Goal: Task Accomplishment & Management: Complete application form

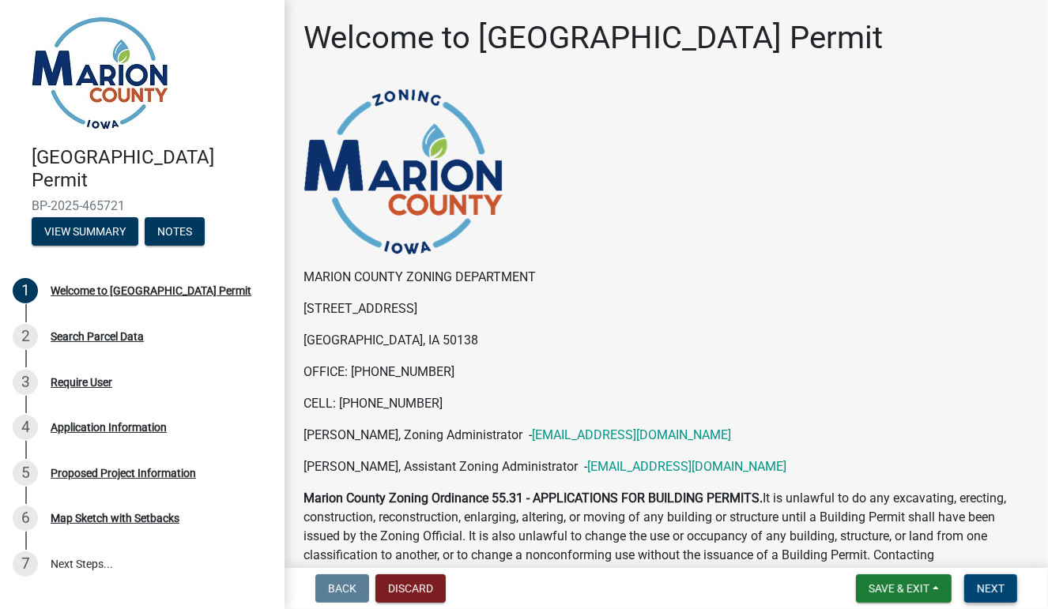
click at [997, 586] on span "Next" at bounding box center [991, 588] width 28 height 13
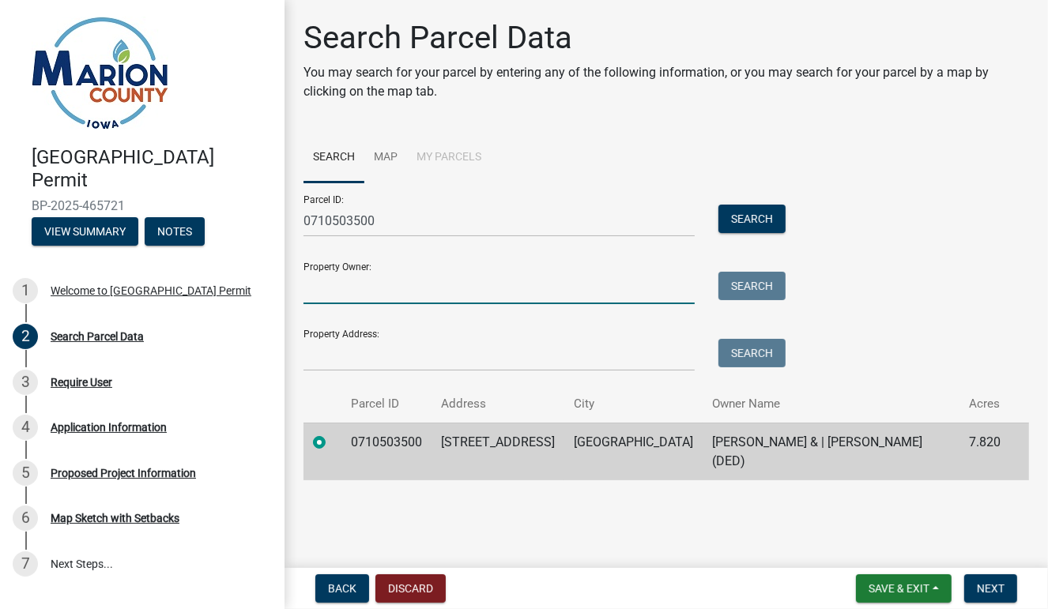
click at [498, 286] on input "Property Owner:" at bounding box center [498, 288] width 391 height 32
type input "[PERSON_NAME]"
type input "[STREET_ADDRESS]"
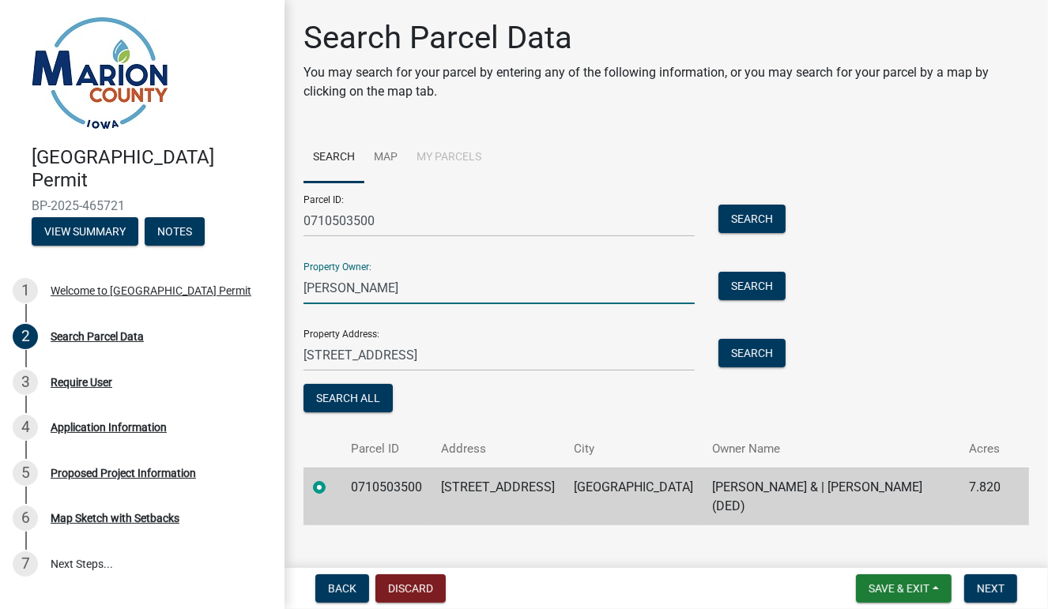
click at [342, 289] on input "[PERSON_NAME]" at bounding box center [498, 288] width 391 height 32
type input "[PERSON_NAME] and [PERSON_NAME]"
click at [331, 354] on input "[STREET_ADDRESS]" at bounding box center [498, 355] width 391 height 32
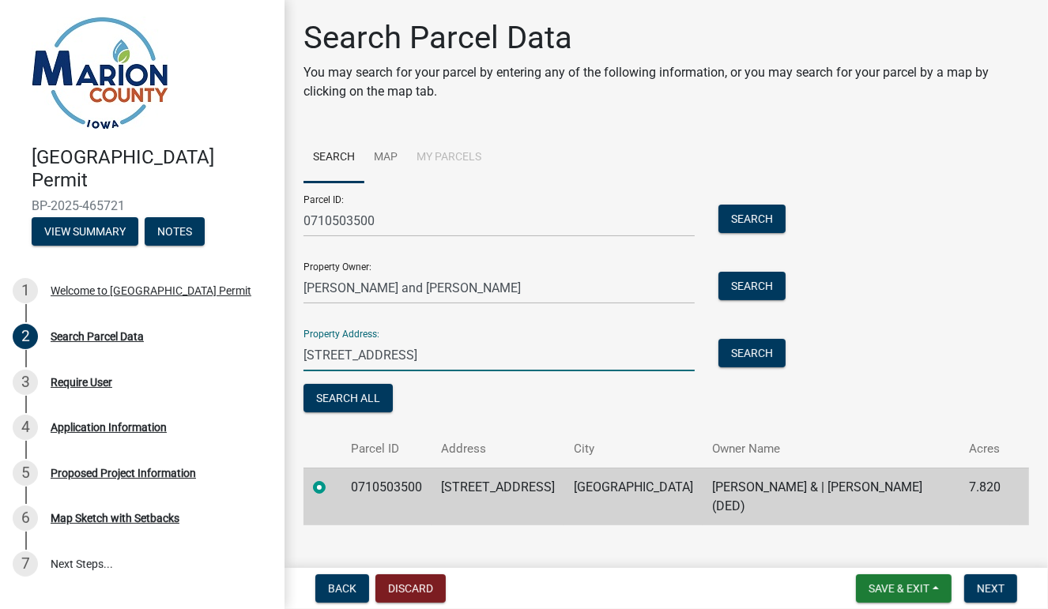
click at [384, 357] on input "[STREET_ADDRESS]" at bounding box center [498, 355] width 391 height 32
type input "1464 Highway G44"
click at [375, 408] on button "Search All" at bounding box center [347, 398] width 89 height 28
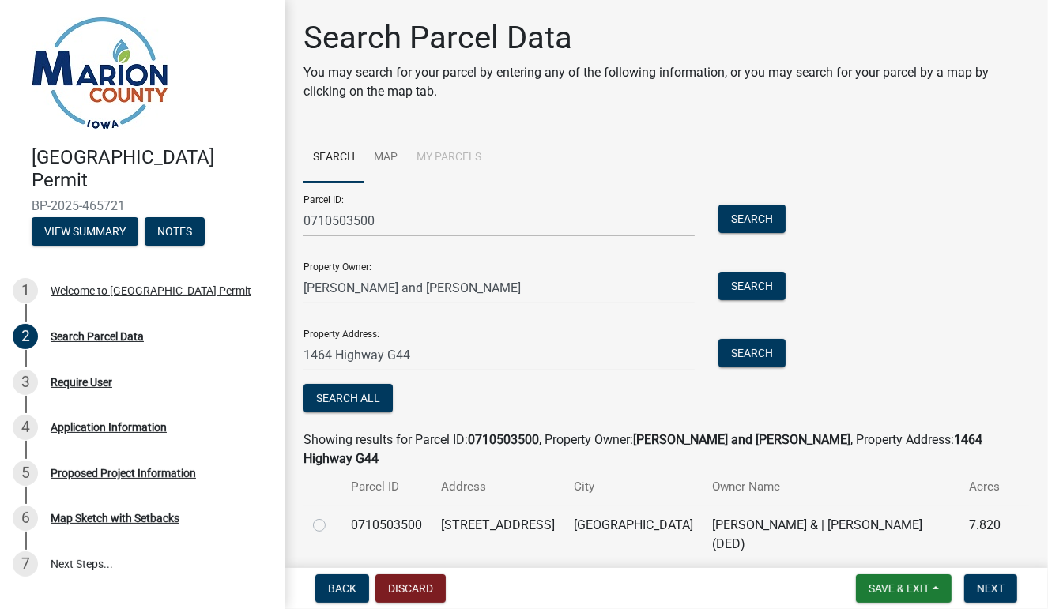
click at [332, 516] on label at bounding box center [332, 516] width 0 height 0
click at [332, 516] on input "radio" at bounding box center [337, 521] width 10 height 10
radio input "true"
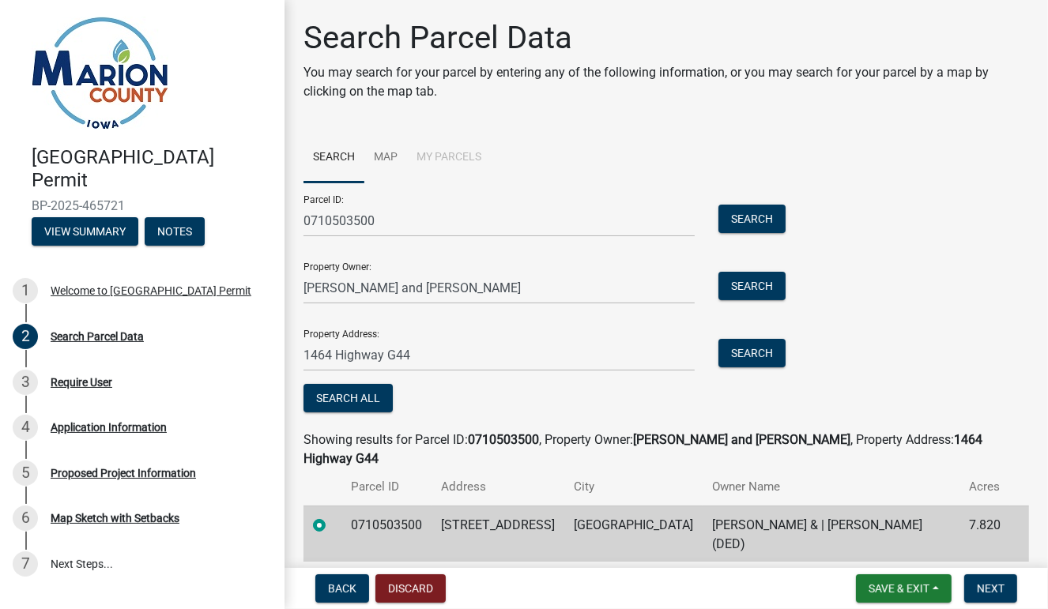
scroll to position [25, 0]
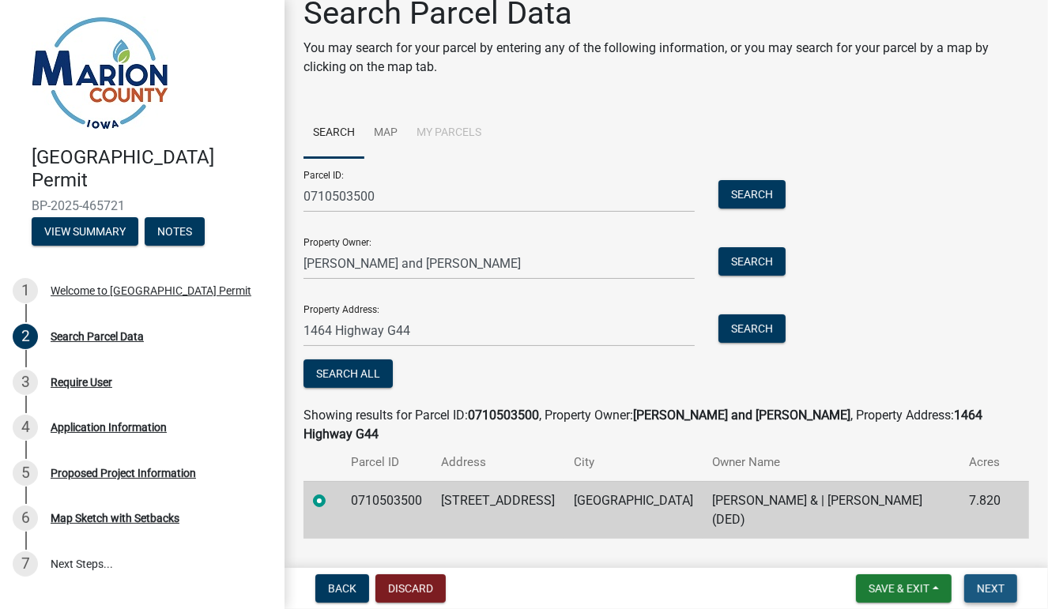
click at [982, 591] on span "Next" at bounding box center [991, 588] width 28 height 13
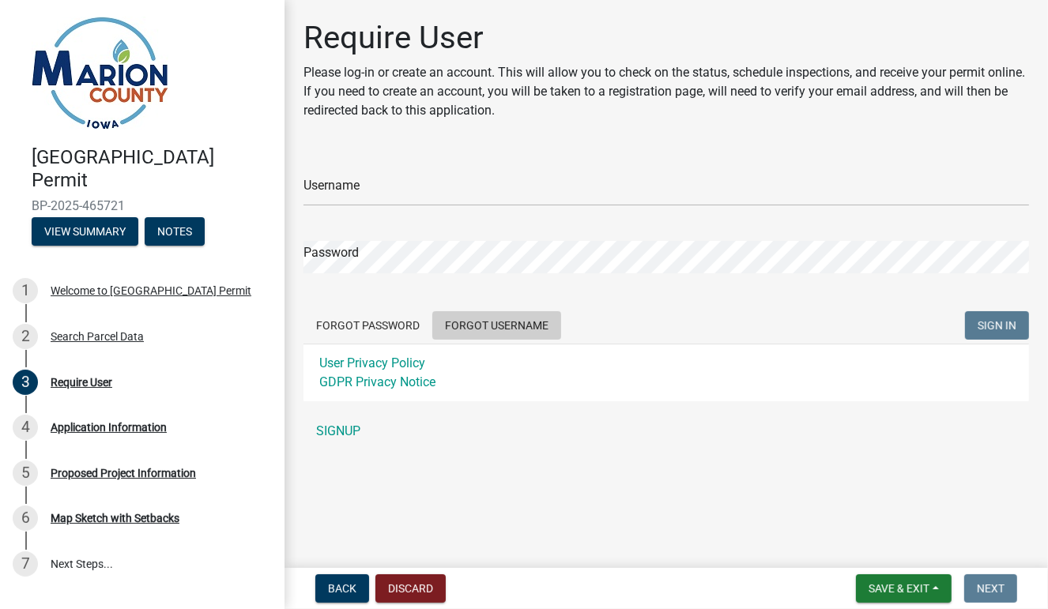
click at [518, 318] on button "Forgot Username" at bounding box center [496, 325] width 129 height 28
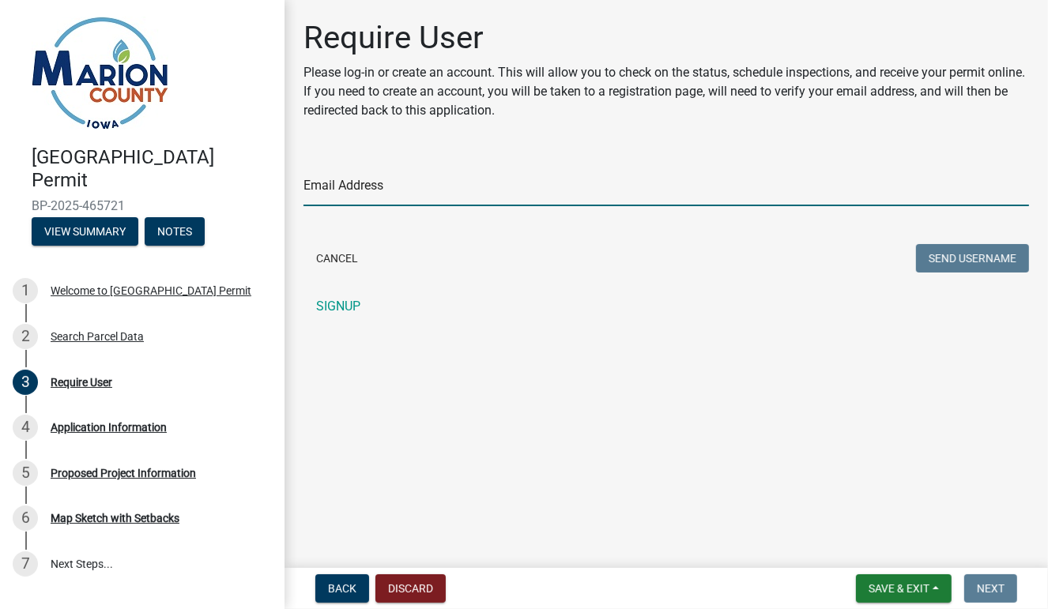
click at [394, 182] on input "Email Address" at bounding box center [666, 190] width 726 height 32
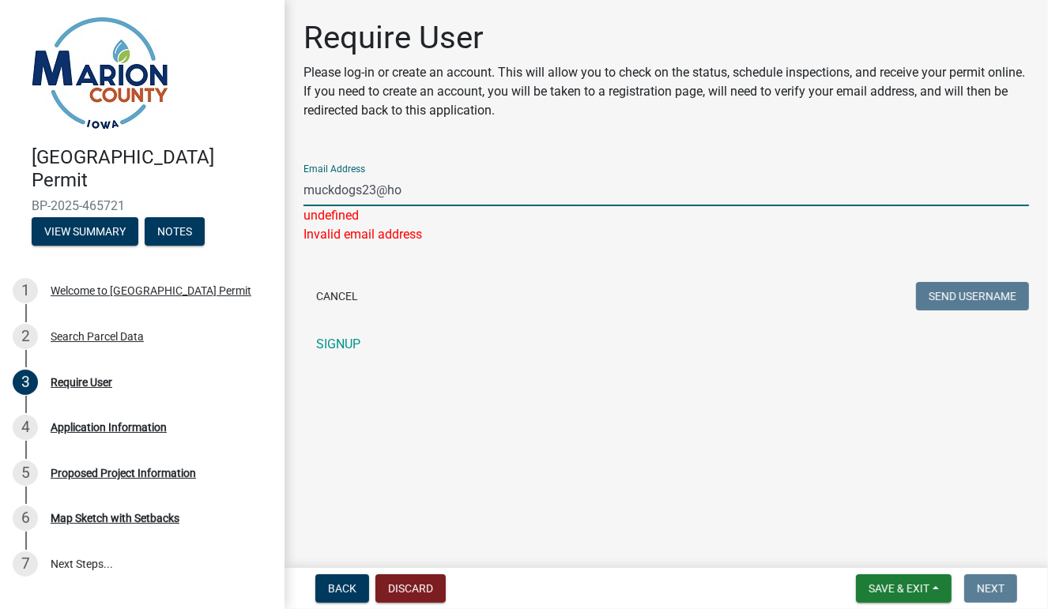
type input "[EMAIL_ADDRESS][DOMAIN_NAME]"
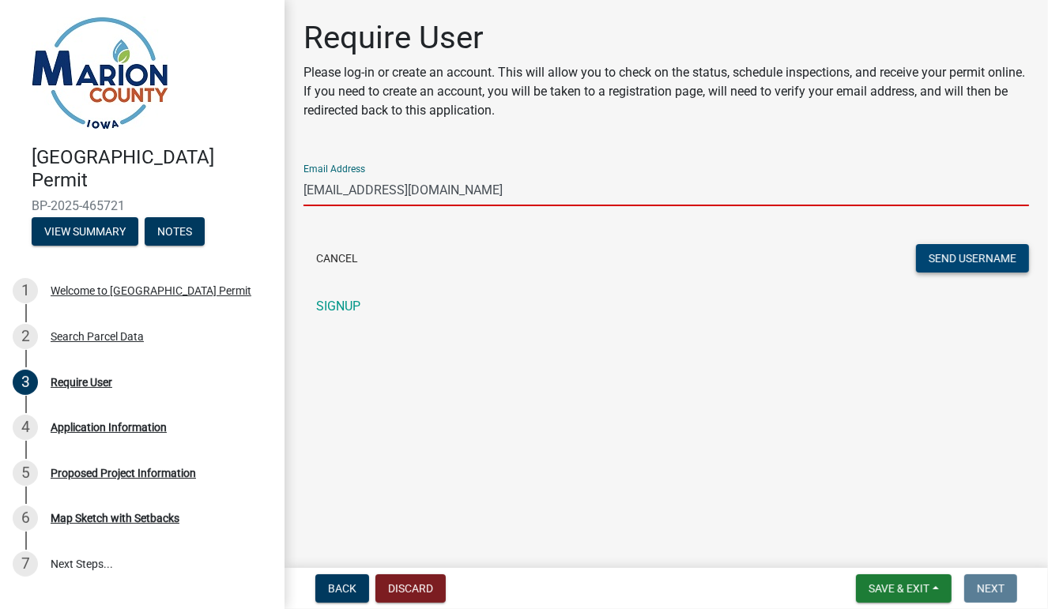
click at [1001, 256] on button "Send Username" at bounding box center [972, 258] width 113 height 28
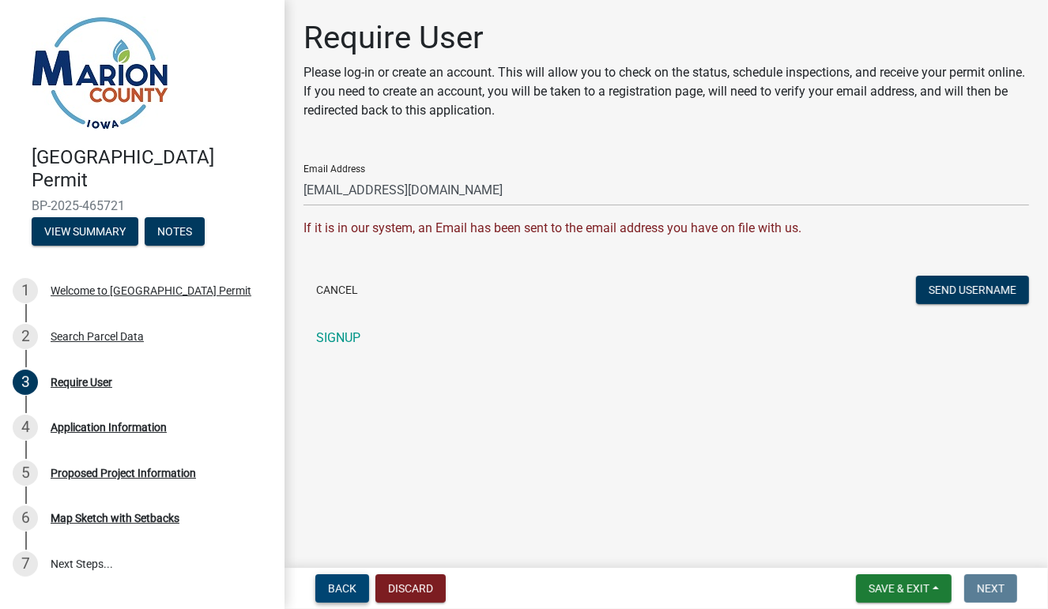
click at [336, 585] on span "Back" at bounding box center [342, 588] width 28 height 13
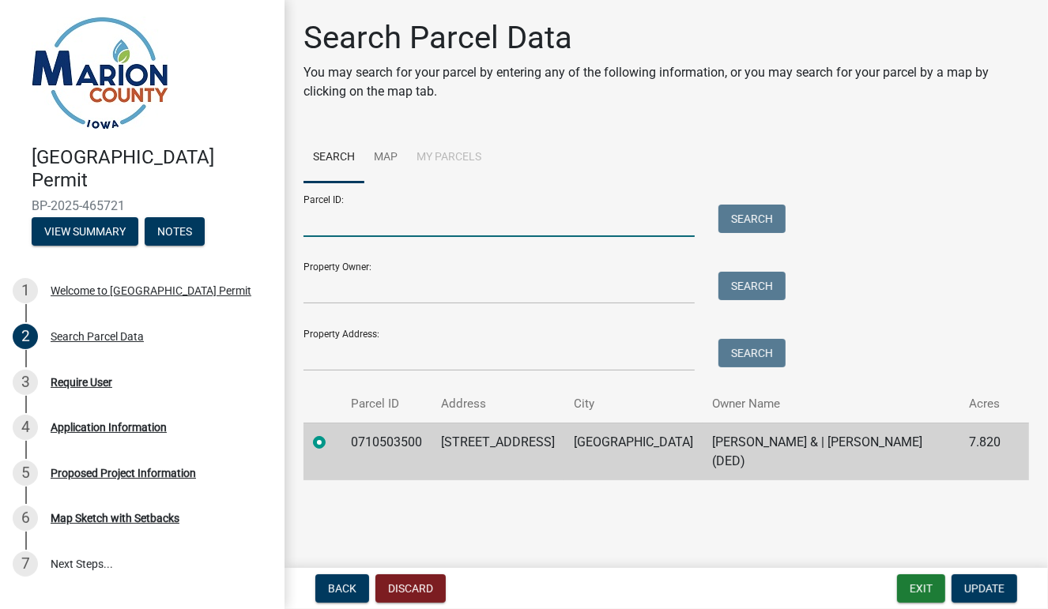
click at [463, 217] on input "Parcel ID:" at bounding box center [498, 221] width 391 height 32
click at [296, 283] on div at bounding box center [499, 288] width 415 height 32
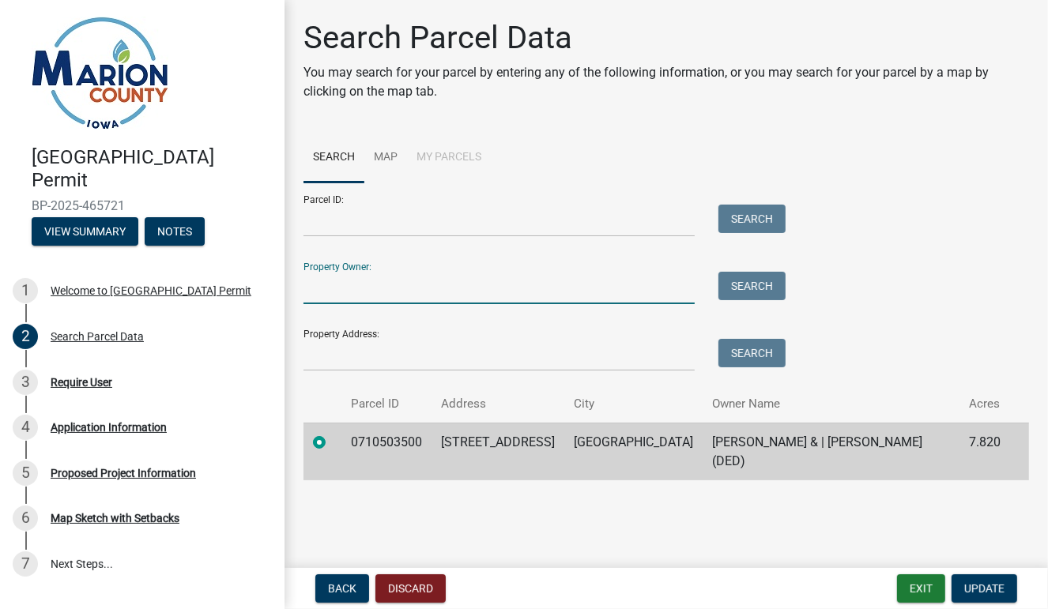
click at [316, 286] on input "Property Owner:" at bounding box center [498, 288] width 391 height 32
type input "[PERSON_NAME] and [PERSON_NAME]"
click at [332, 433] on label at bounding box center [332, 433] width 0 height 0
click at [332, 443] on input "radio" at bounding box center [337, 438] width 10 height 10
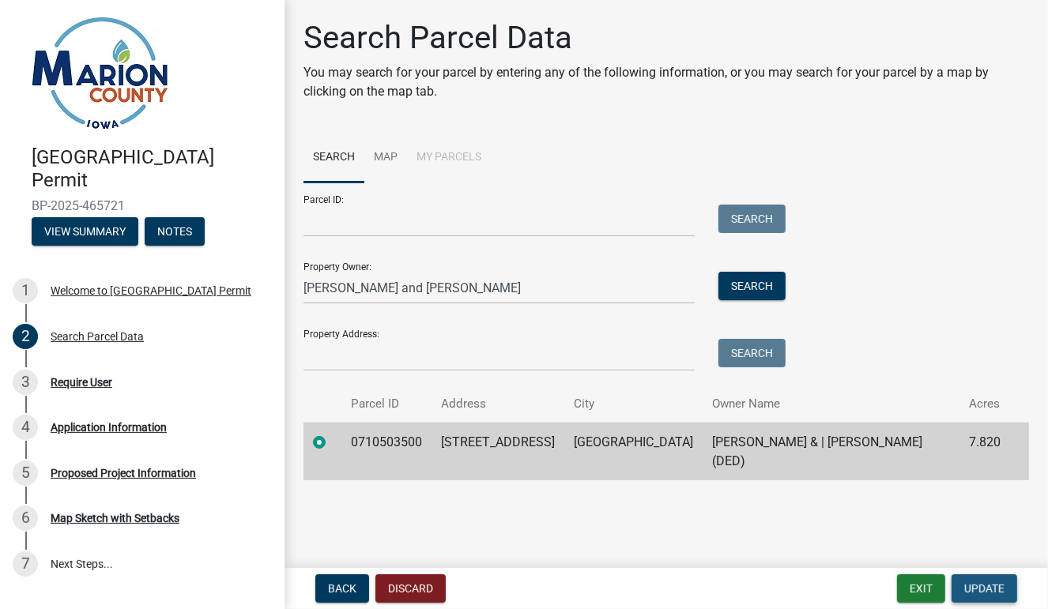
click at [1002, 591] on span "Update" at bounding box center [984, 588] width 40 height 13
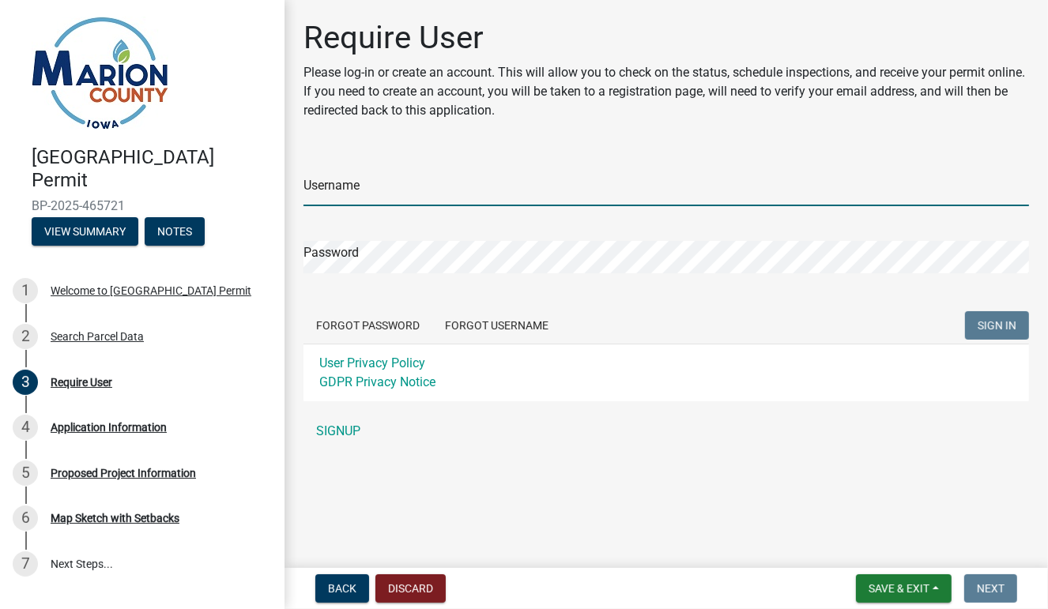
click at [322, 183] on input "Username" at bounding box center [666, 190] width 726 height 32
type input "dhdunkin"
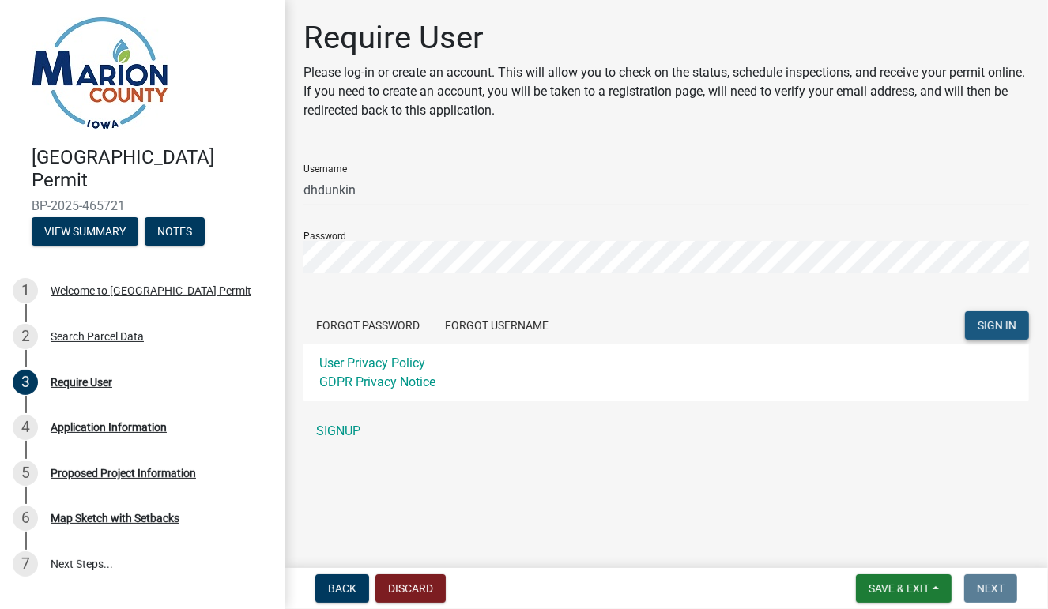
click at [995, 326] on span "SIGN IN" at bounding box center [997, 325] width 39 height 13
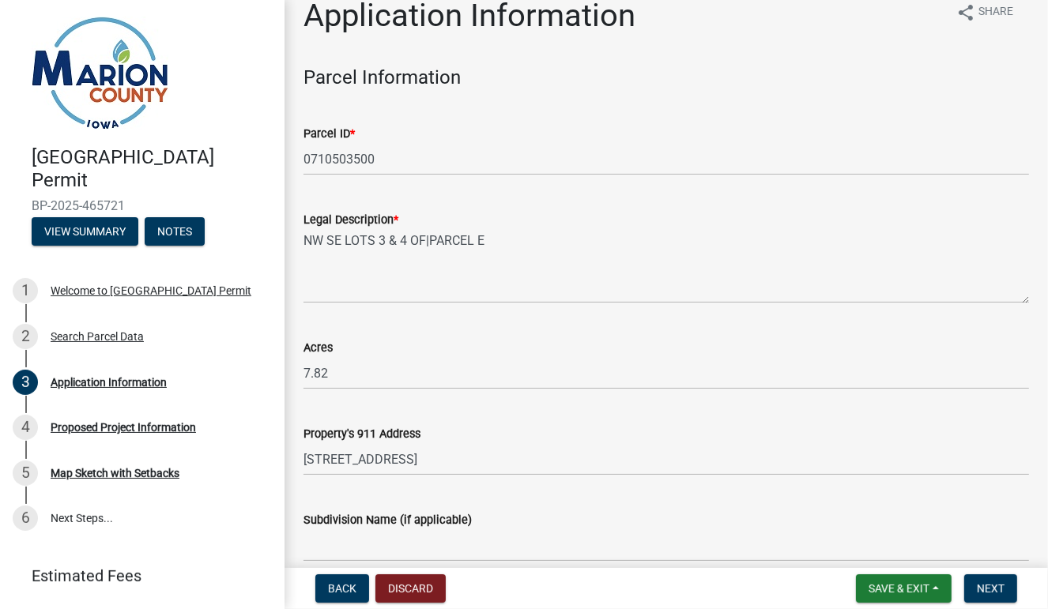
scroll to position [27, 0]
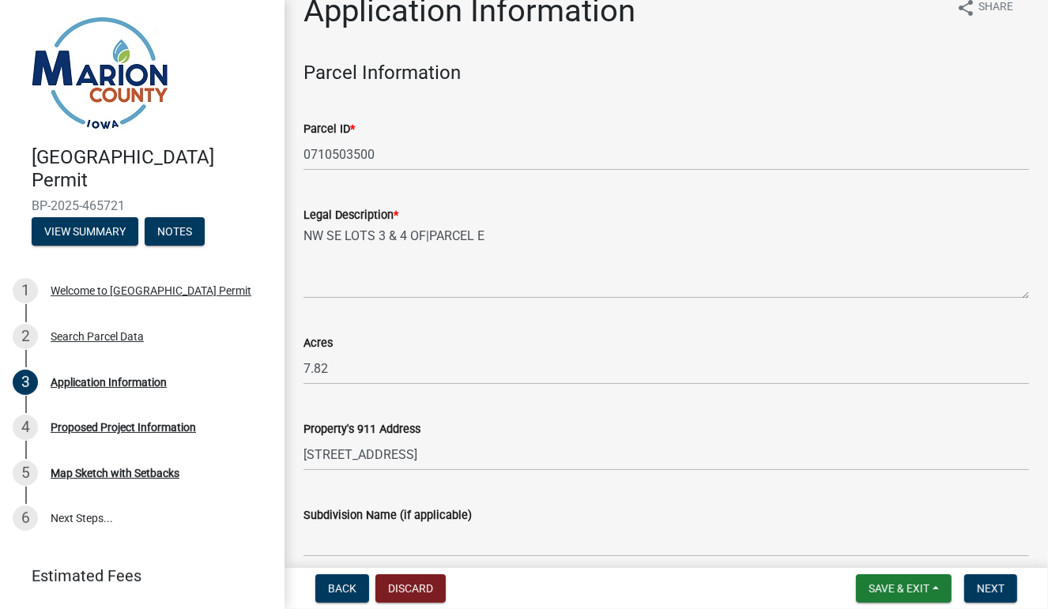
click at [673, 300] on wm-data-entity-input "Legal Description * NW SE LOTS 3 & 4 OF|PARCEL E" at bounding box center [666, 247] width 726 height 128
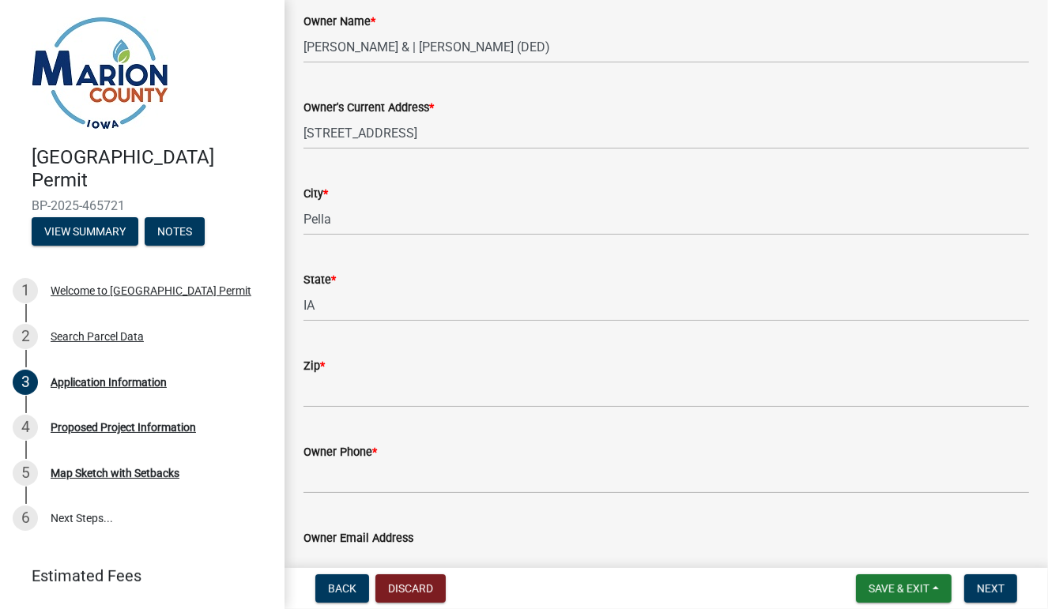
scroll to position [837, 0]
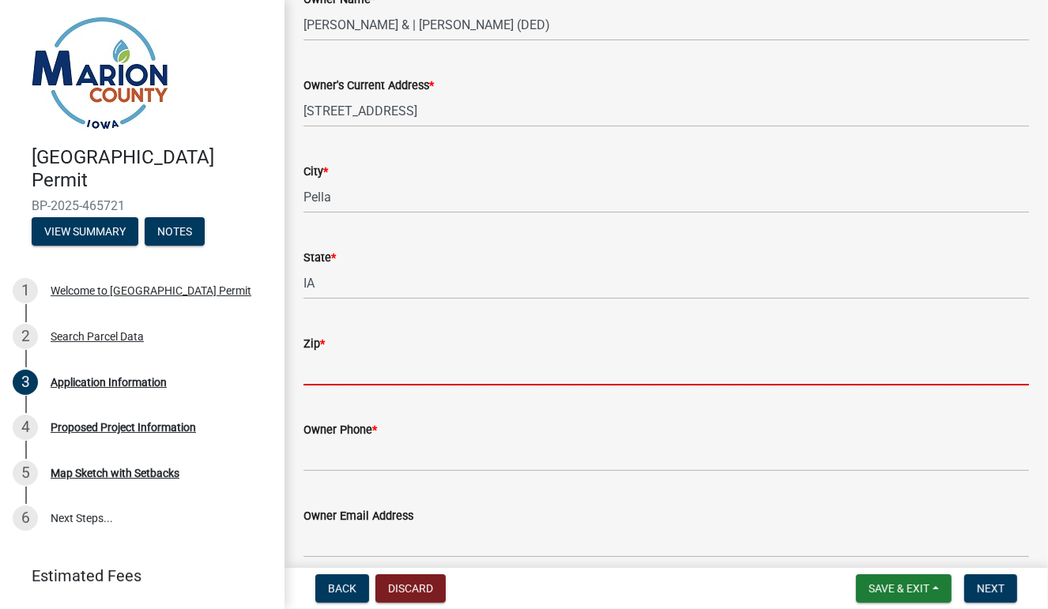
click at [386, 364] on input "Zip *" at bounding box center [666, 369] width 726 height 32
click at [394, 365] on input "50219" at bounding box center [666, 369] width 726 height 32
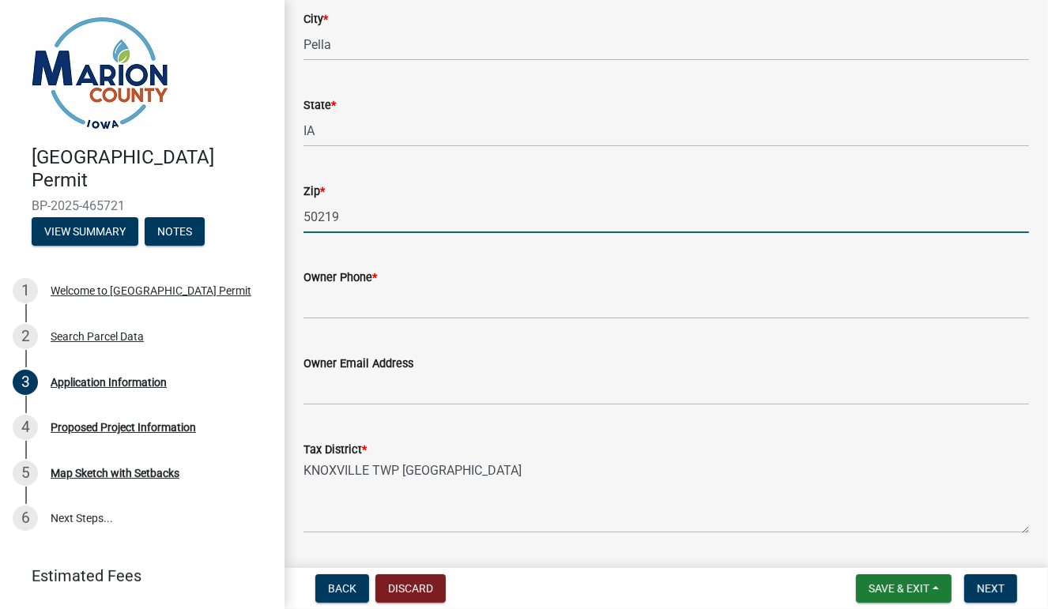
scroll to position [1011, 0]
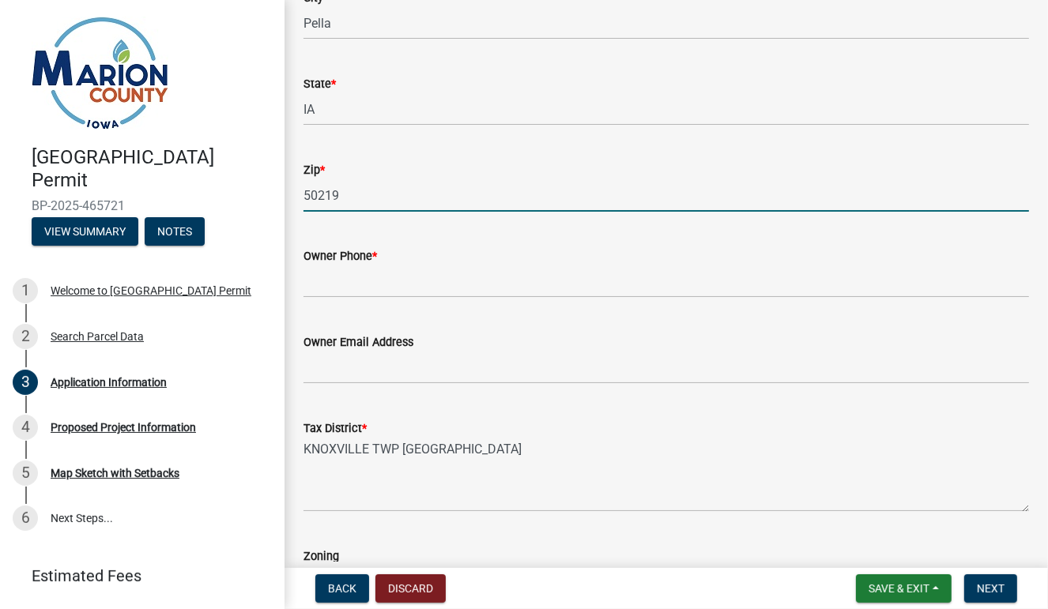
type input "50219"
click at [414, 280] on input "Owner Phone *" at bounding box center [666, 282] width 726 height 32
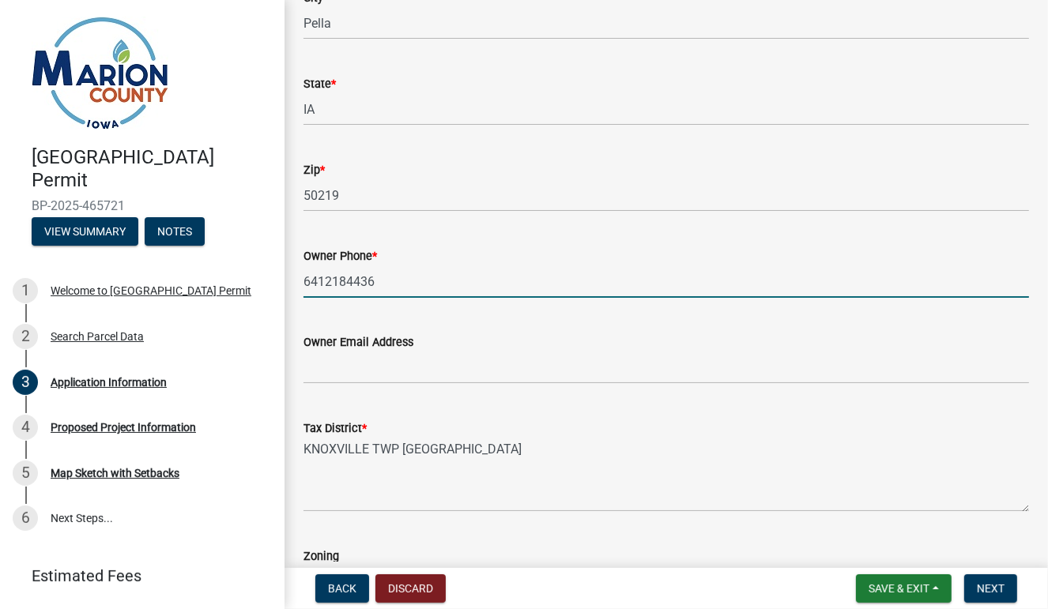
type input "6412184436"
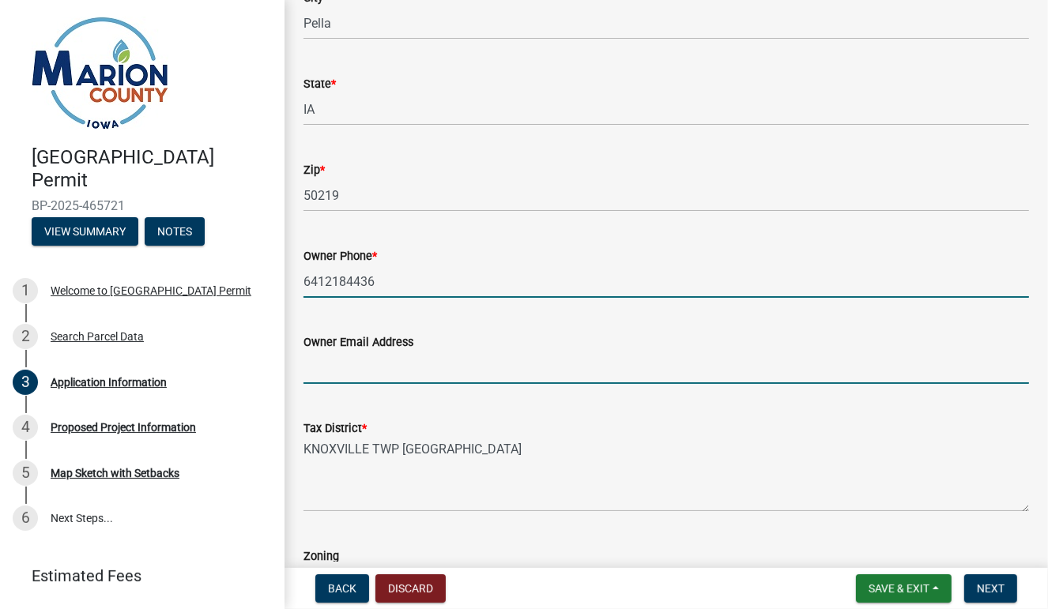
click at [322, 363] on input "Owner Email Address" at bounding box center [666, 368] width 726 height 32
type input "[EMAIL_ADDRESS][DOMAIN_NAME]"
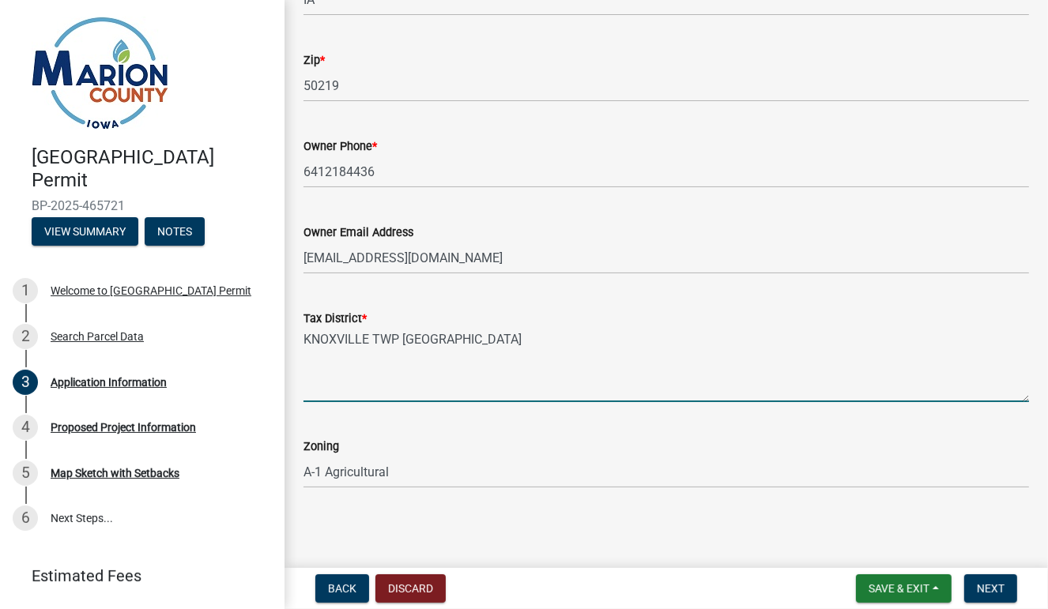
scroll to position [1121, 0]
click at [996, 587] on span "Next" at bounding box center [991, 588] width 28 height 13
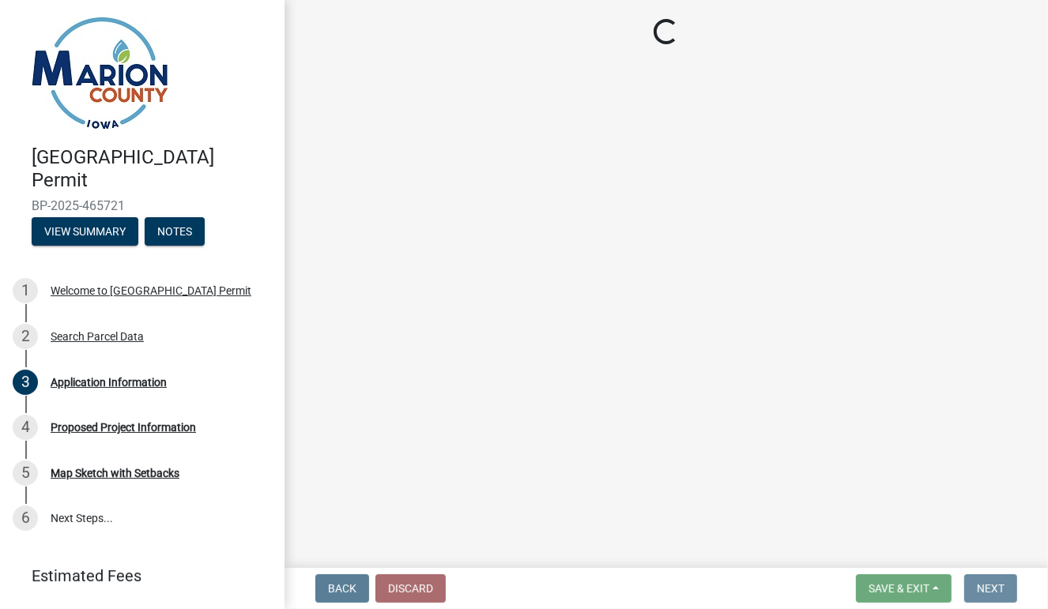
scroll to position [0, 0]
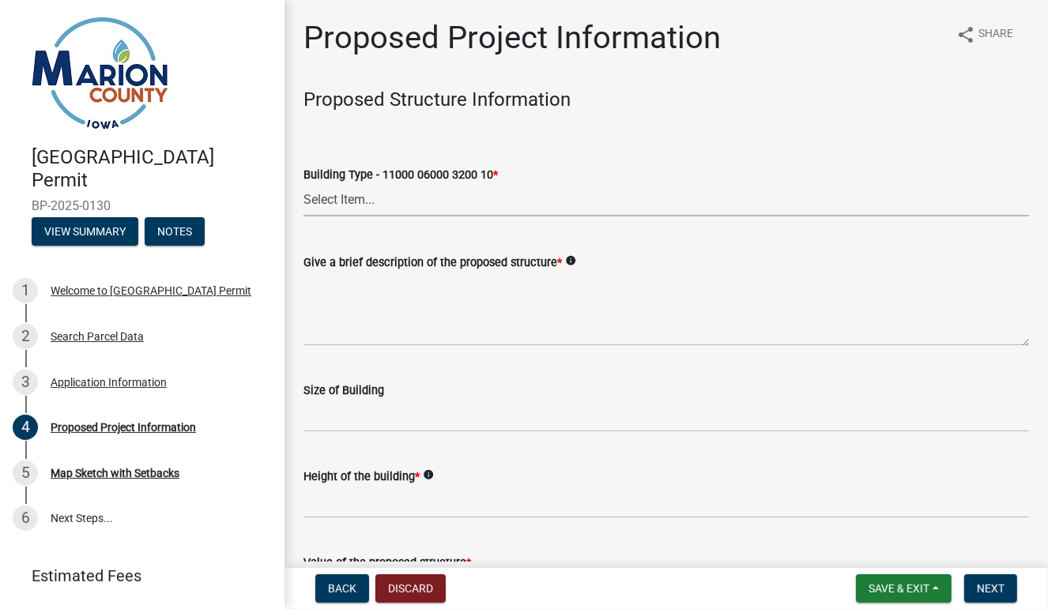
click at [374, 207] on select "Select Item... Dwellings - One Family Residential - 11000 06000 3200 10 Dwellin…" at bounding box center [666, 200] width 726 height 32
click at [303, 184] on select "Select Item... Dwellings - One Family Residential - 11000 06000 3200 10 Dwellin…" at bounding box center [666, 200] width 726 height 32
select select "ad82ad94-9bd8-43b2-a066-f5ac38fcadf5"
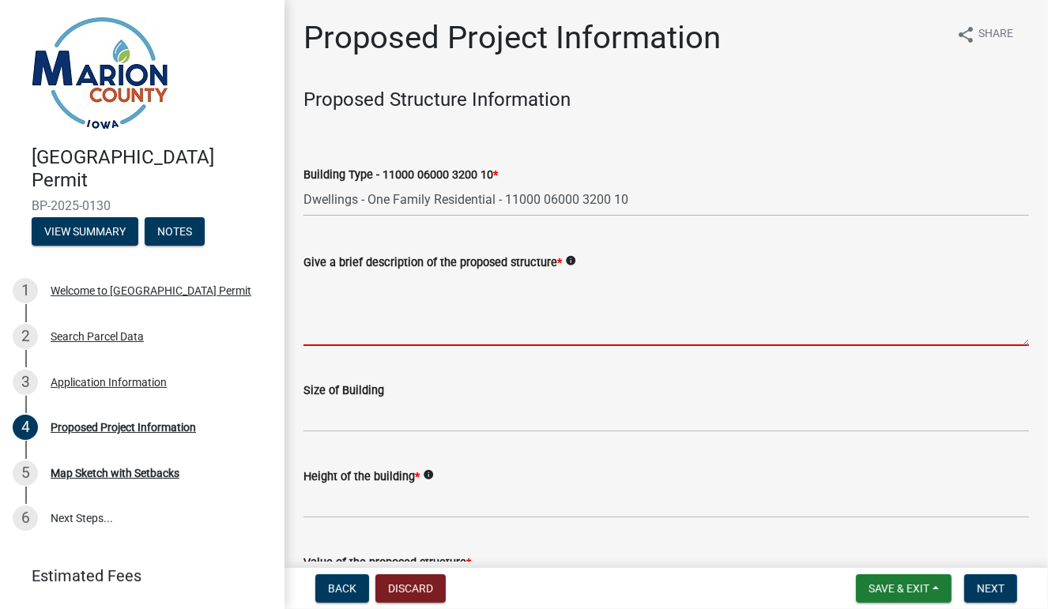
click at [337, 285] on textarea "Give a brief description of the proposed structure *" at bounding box center [666, 309] width 726 height 74
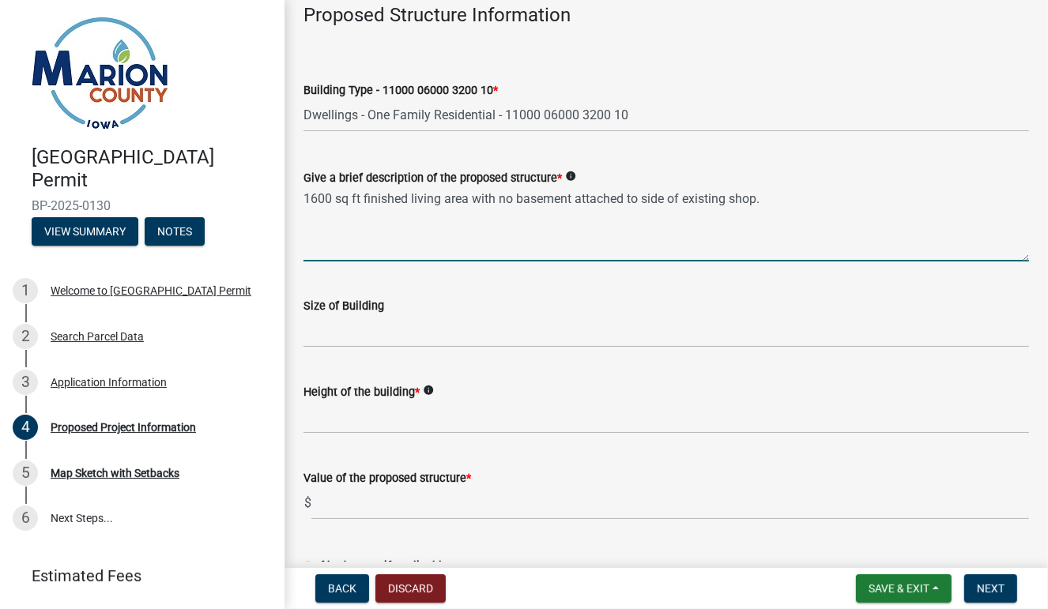
scroll to position [85, 0]
type textarea "1600 sq ft finished living area with no basement attached to side of existing s…"
click at [373, 337] on input "Size of Building" at bounding box center [666, 331] width 726 height 32
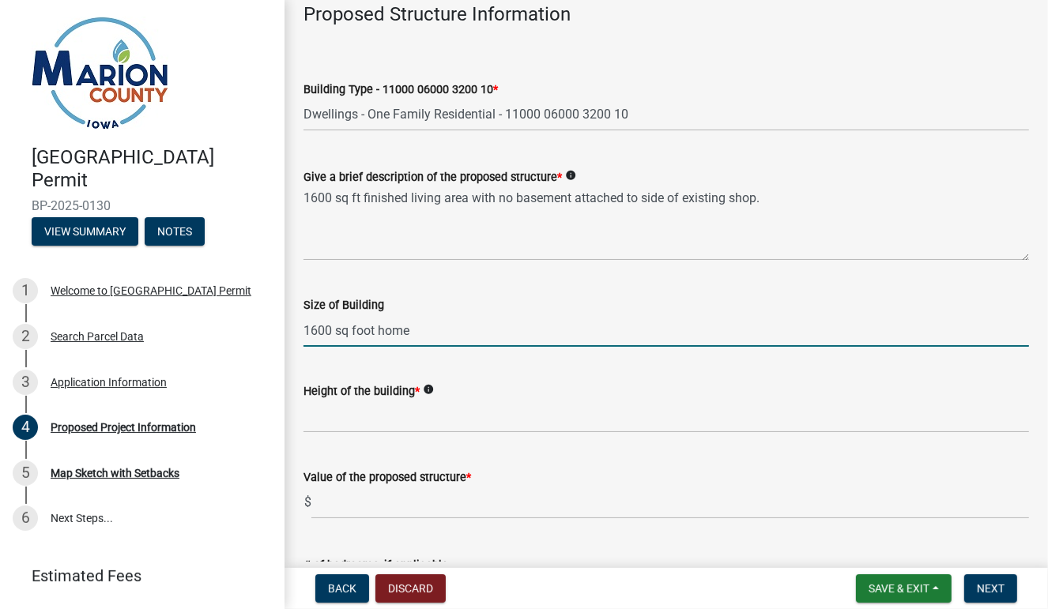
type input "1600 sq foot home"
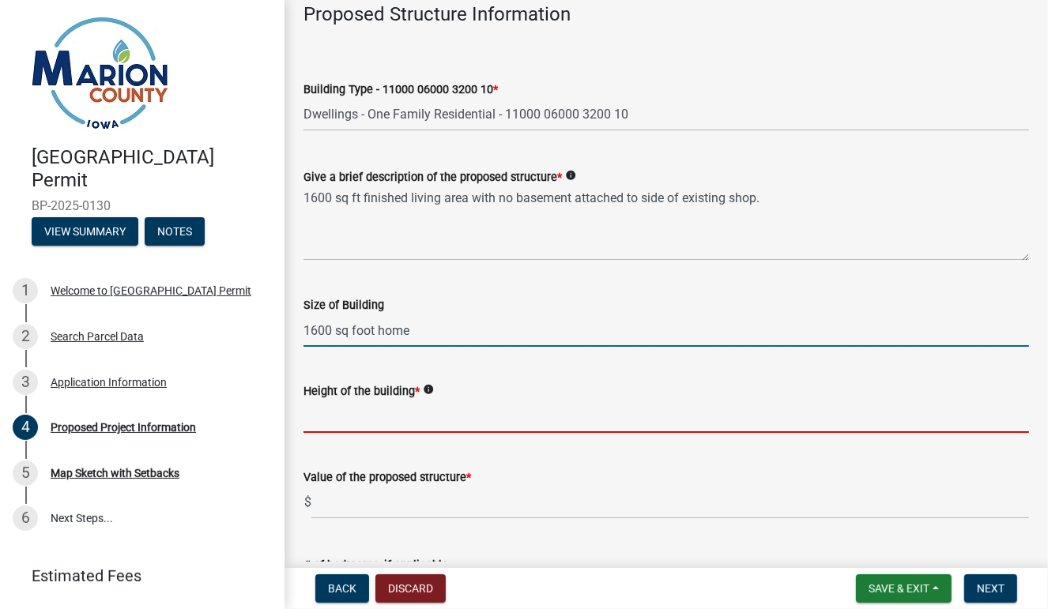
click at [332, 417] on input "Height of the building *" at bounding box center [666, 417] width 726 height 32
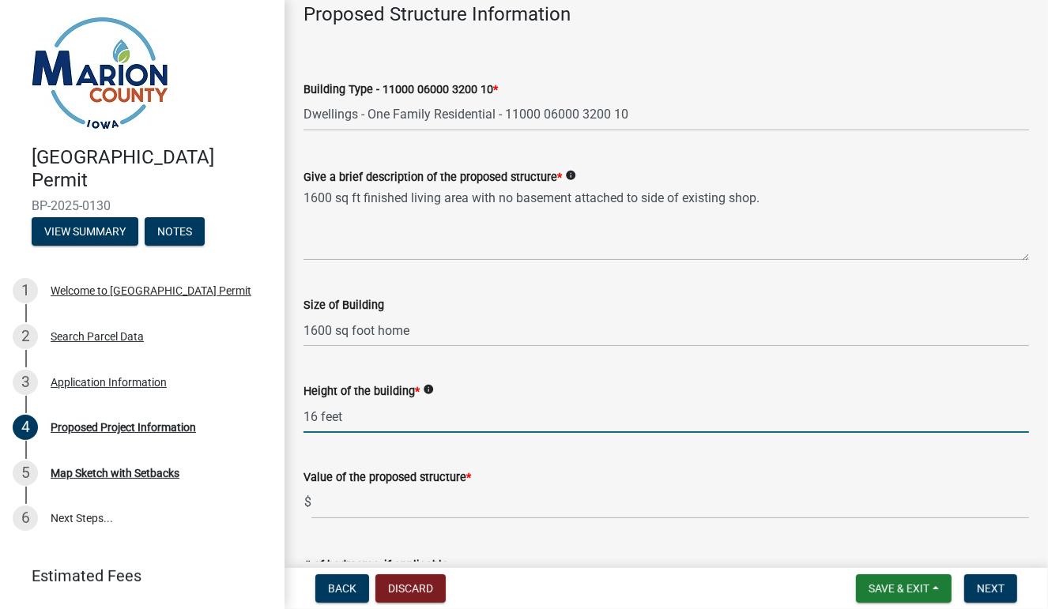
type input "16 feet"
click at [332, 503] on input "text" at bounding box center [670, 503] width 718 height 32
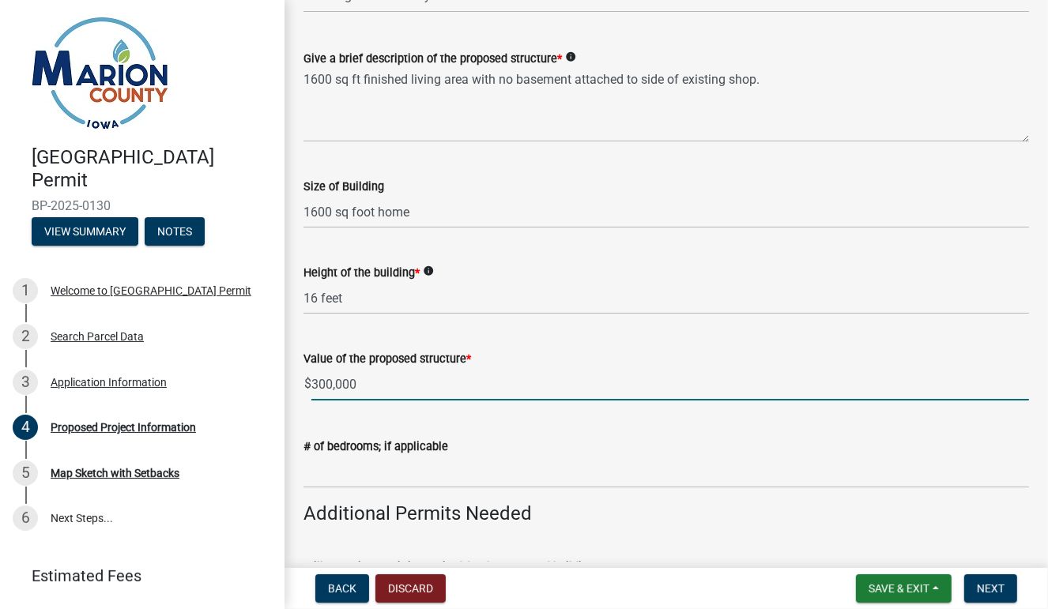
scroll to position [220, 0]
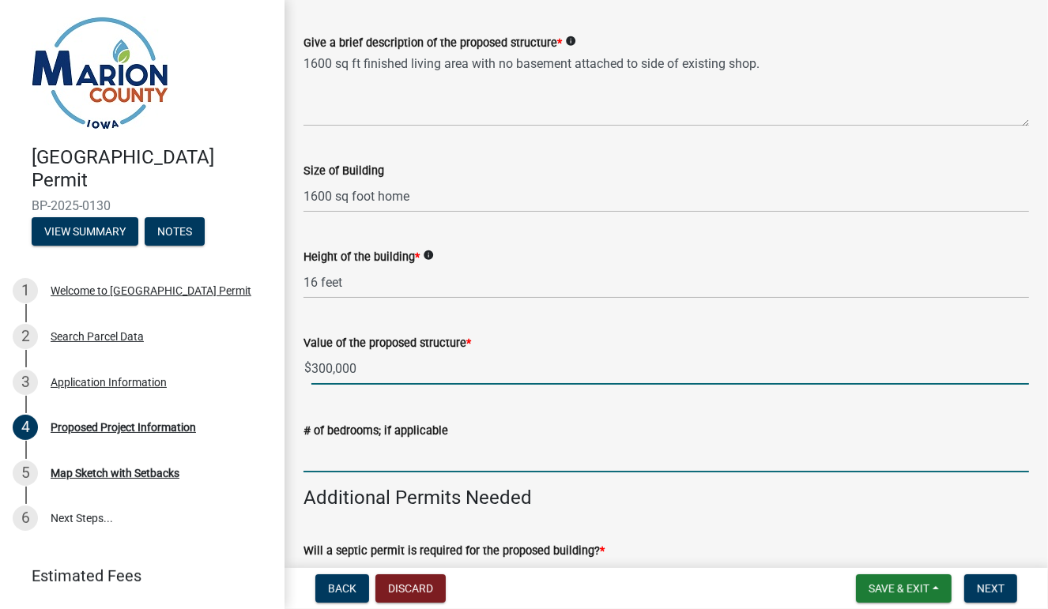
type input "300000"
click at [336, 457] on input "text" at bounding box center [666, 456] width 726 height 32
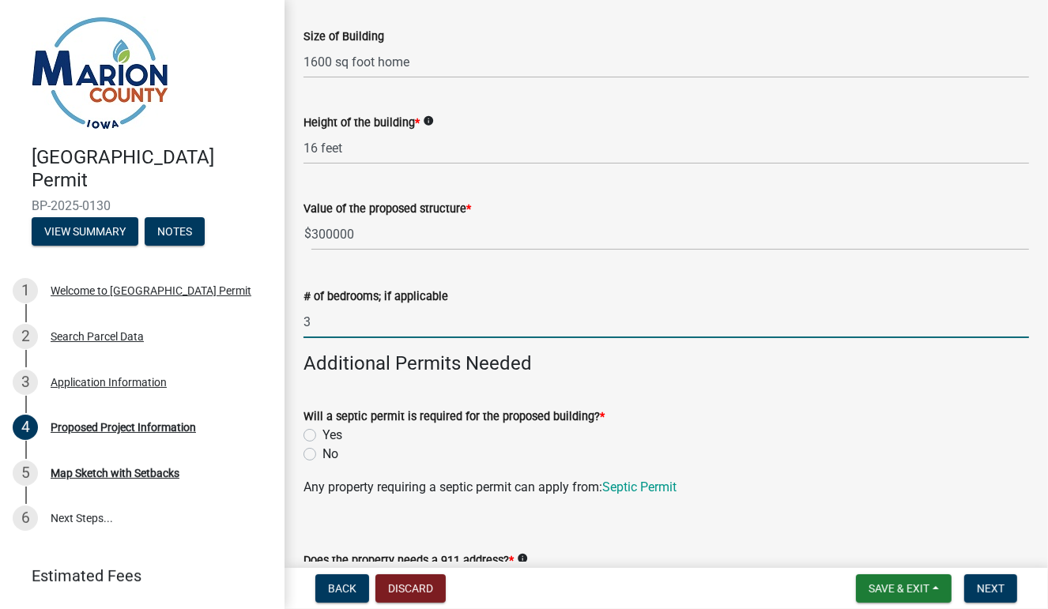
scroll to position [356, 0]
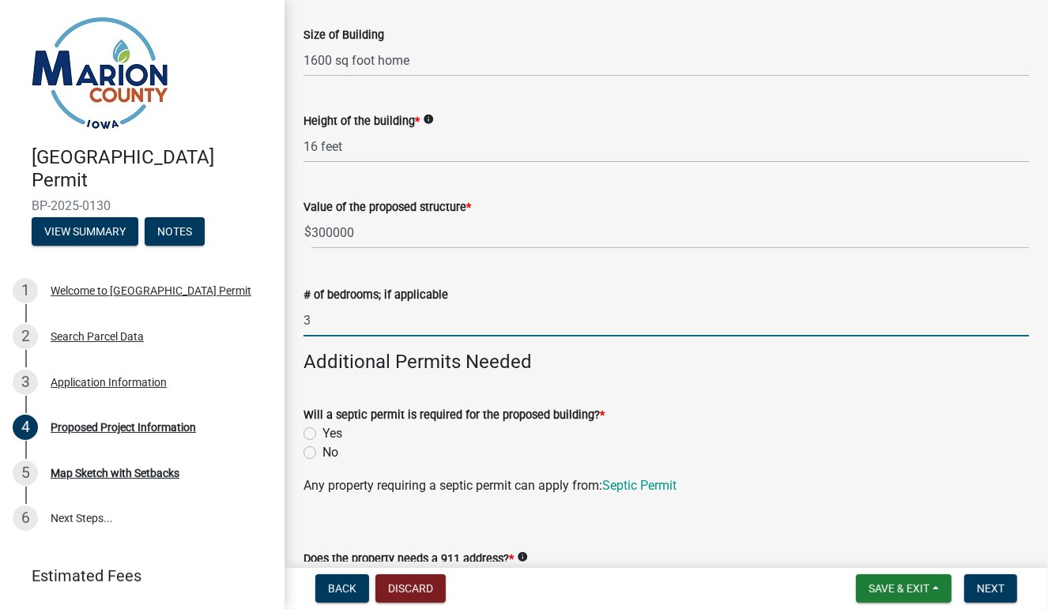
type input "3"
click at [322, 435] on label "Yes" at bounding box center [332, 433] width 20 height 19
click at [322, 435] on input "Yes" at bounding box center [327, 429] width 10 height 10
radio input "true"
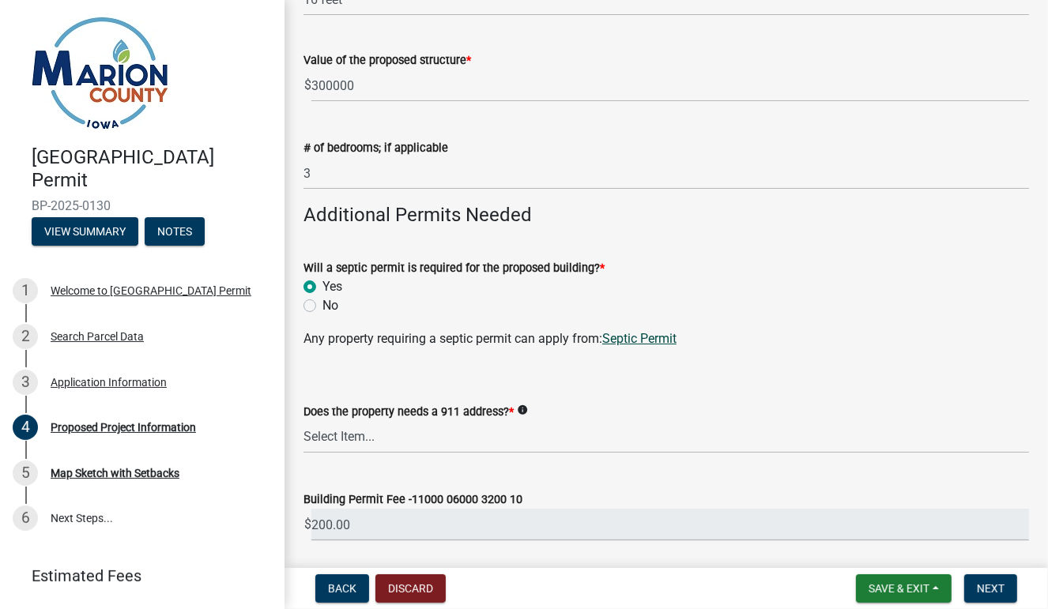
scroll to position [504, 0]
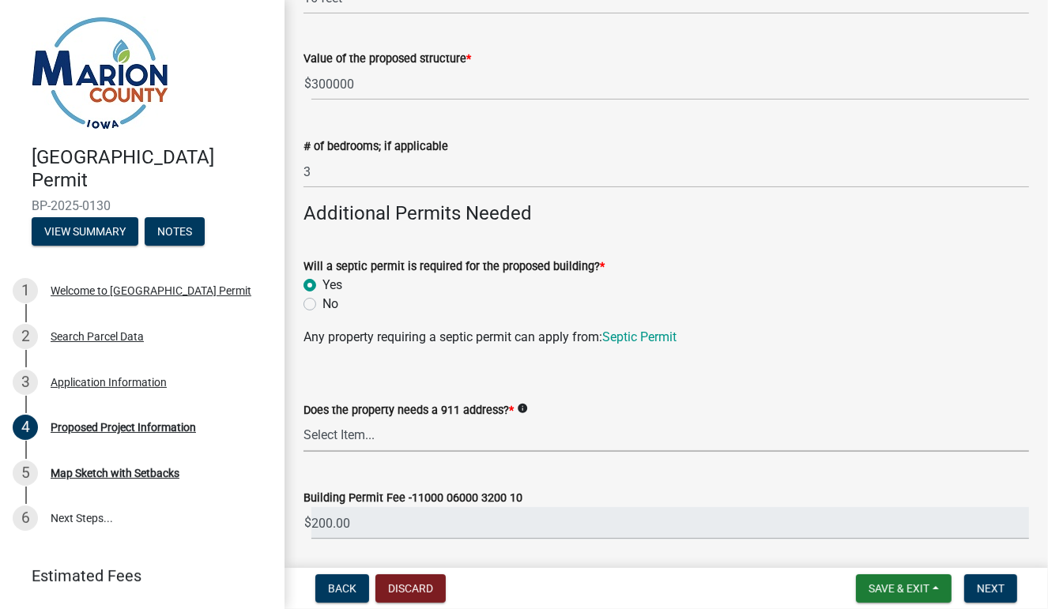
click at [332, 436] on select "Select Item... Yes No" at bounding box center [666, 436] width 726 height 32
click at [303, 420] on select "Select Item... Yes No" at bounding box center [666, 436] width 726 height 32
select select "f37e860c-a887-41e0-a466-b738e3b0a2db"
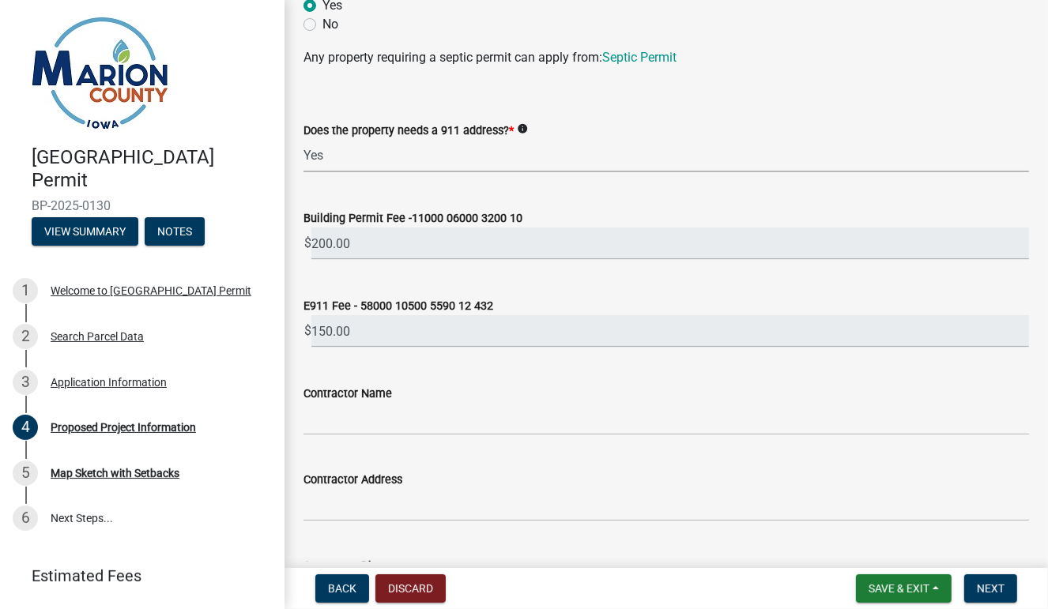
scroll to position [798, 0]
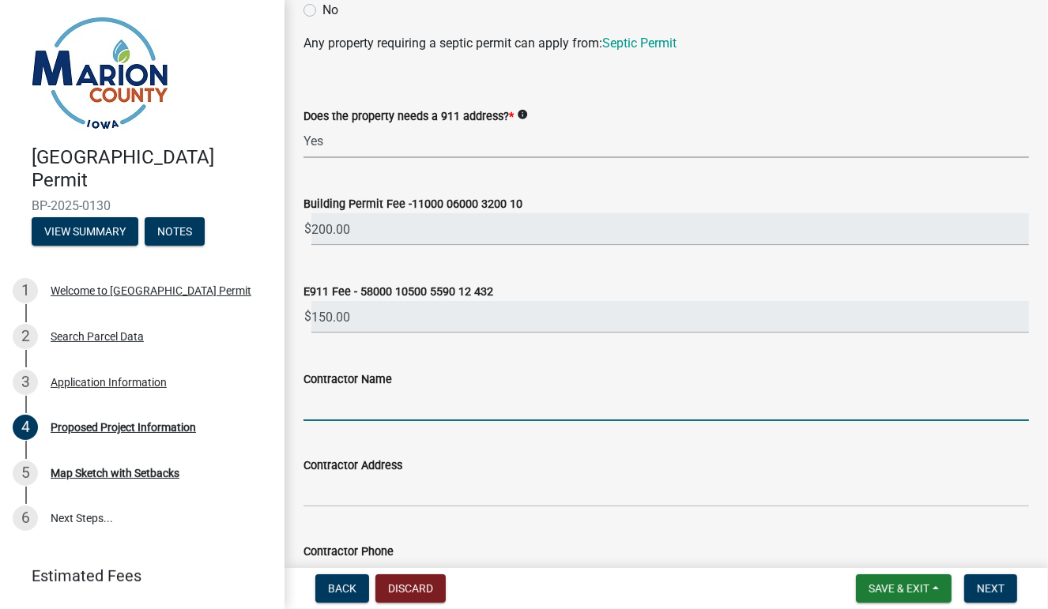
click at [345, 411] on input "Contractor Name" at bounding box center [666, 405] width 726 height 32
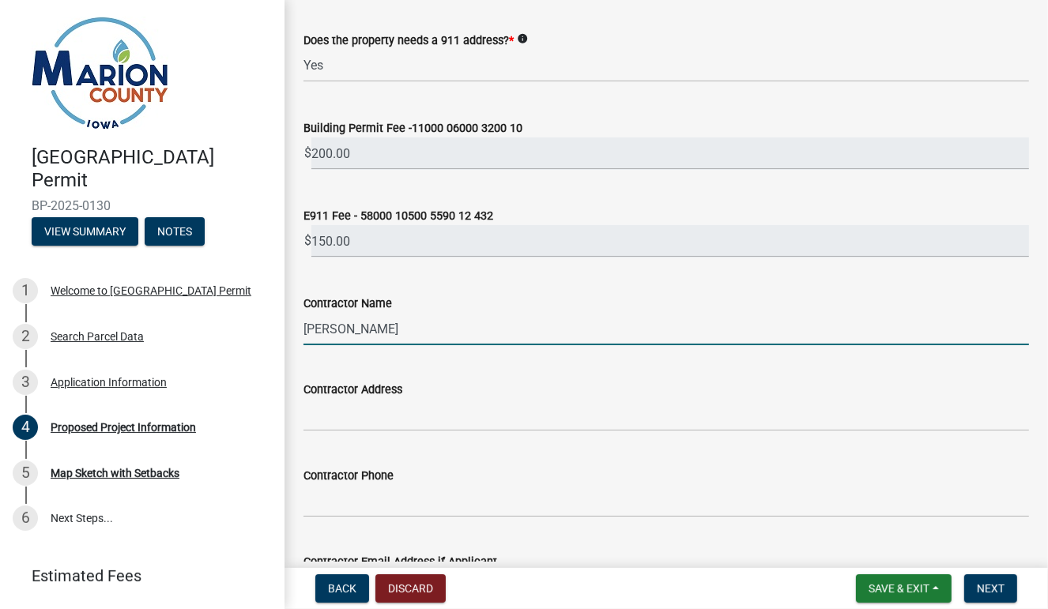
scroll to position [898, 0]
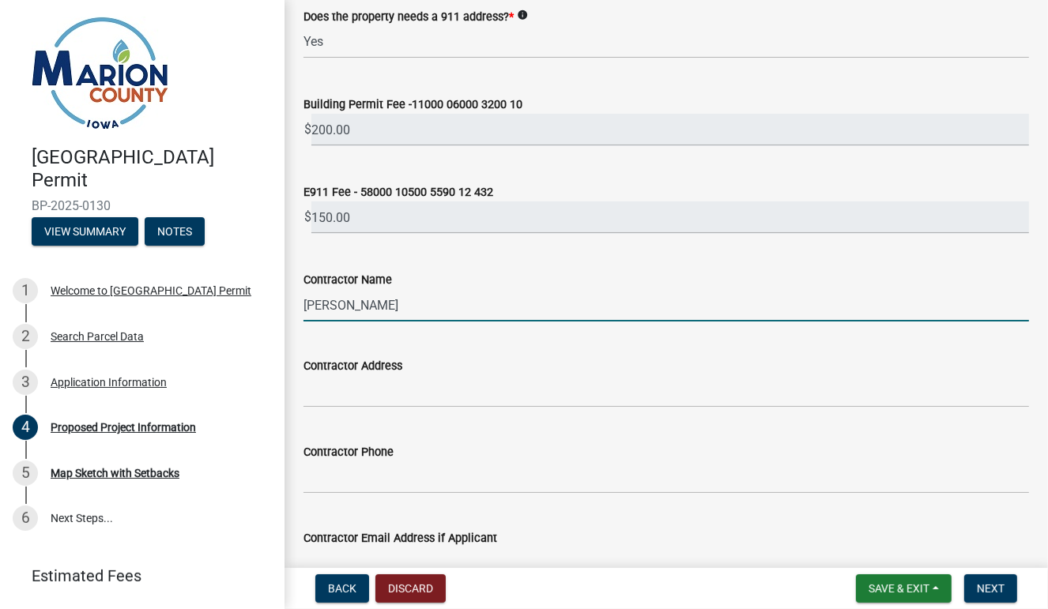
type input "[PERSON_NAME]"
click at [335, 390] on input "Contractor Address" at bounding box center [666, 391] width 726 height 32
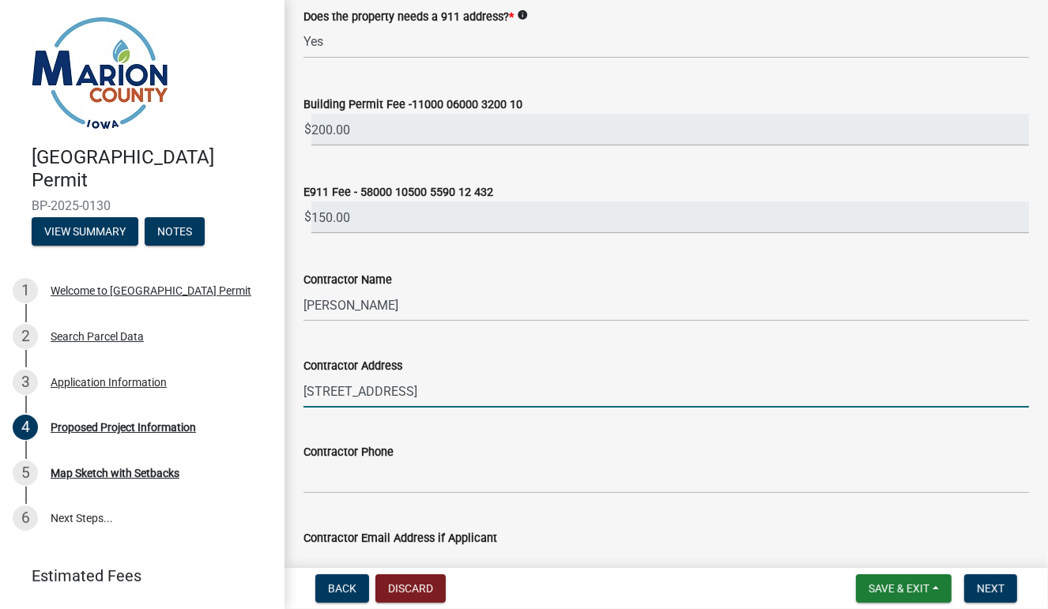
type input "[STREET_ADDRESS]"
click at [307, 471] on input "Contractor Phone" at bounding box center [666, 478] width 726 height 32
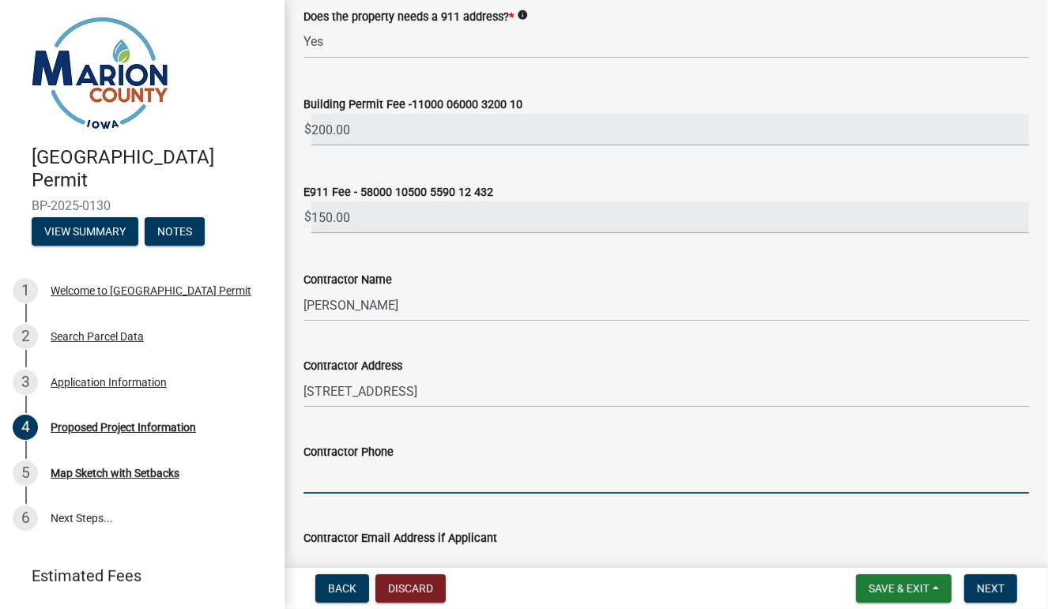
click at [308, 469] on input "Contractor Phone" at bounding box center [666, 478] width 726 height 32
click at [409, 484] on input "6419908150" at bounding box center [666, 478] width 726 height 32
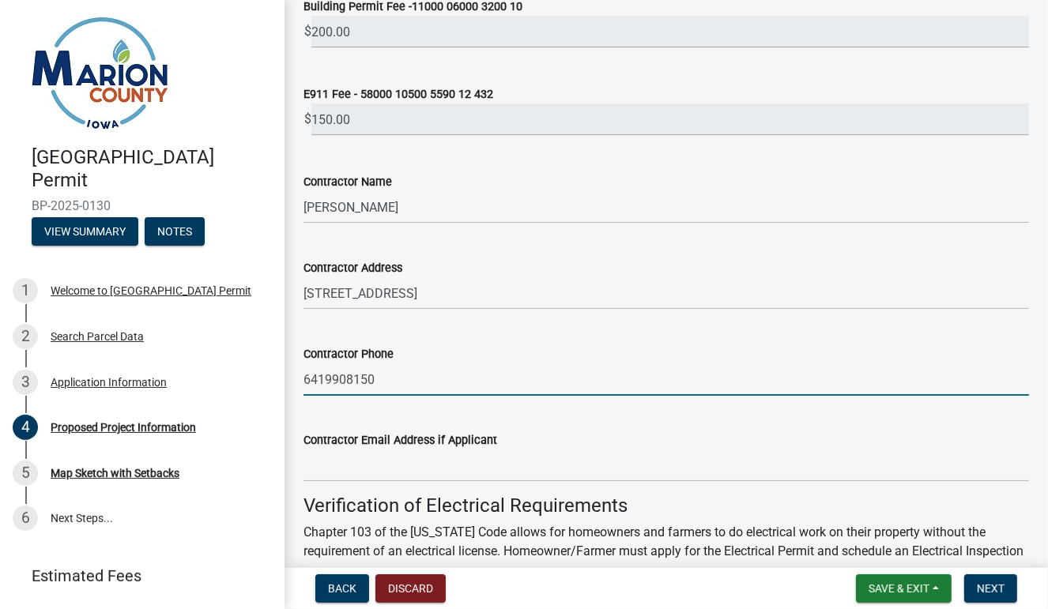
scroll to position [1021, 0]
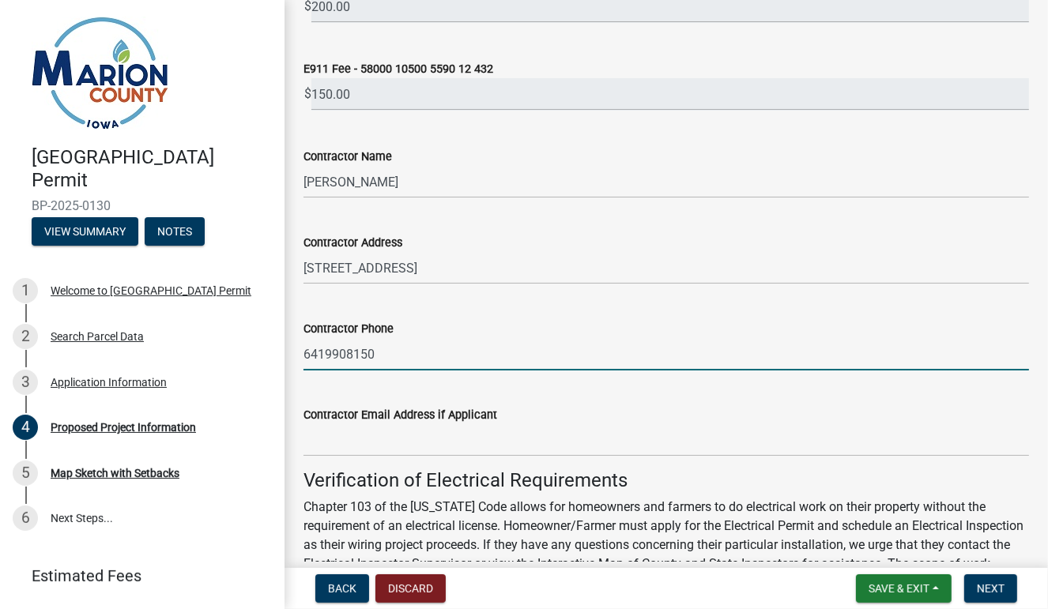
type input "6419908150"
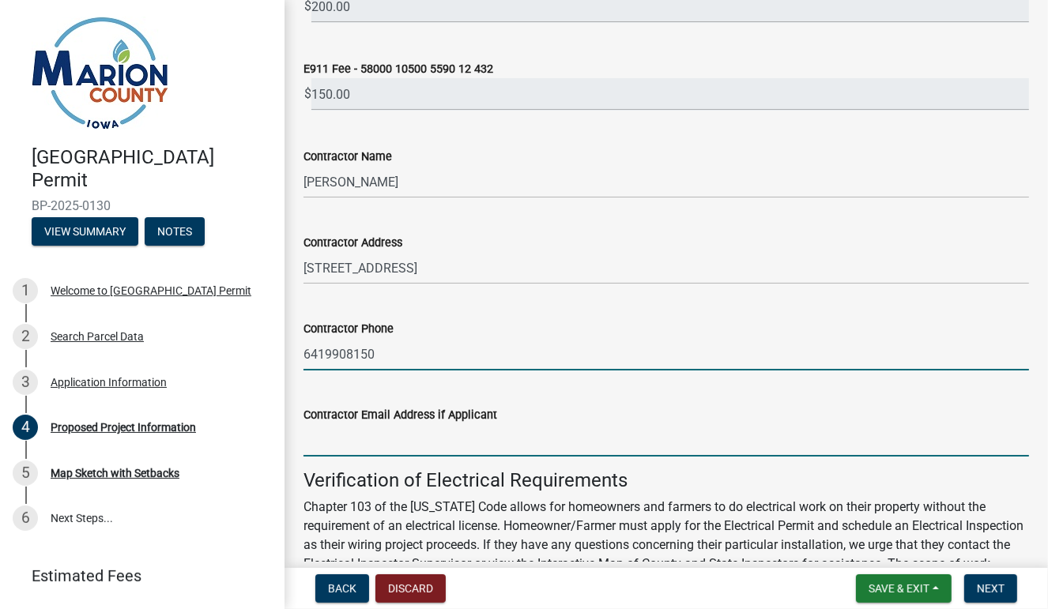
click at [338, 435] on input "Contractor Email Address if Applicant" at bounding box center [666, 440] width 726 height 32
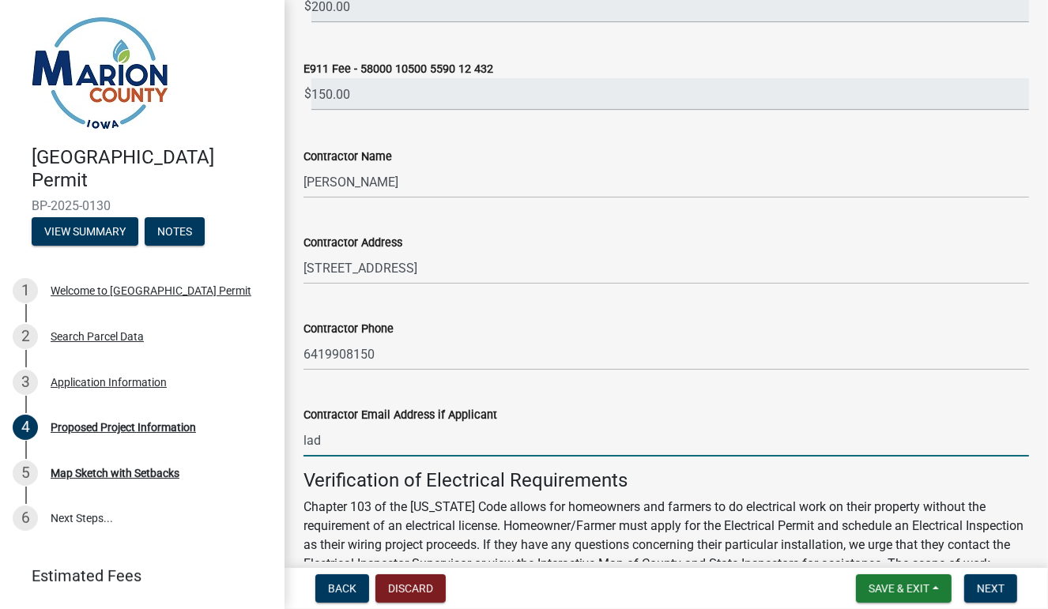
click at [477, 429] on input "lad" at bounding box center [666, 440] width 726 height 32
click at [552, 416] on div "Contractor Email Address if Applicant" at bounding box center [666, 414] width 726 height 19
click at [381, 442] on input "lad" at bounding box center [666, 440] width 726 height 32
type input "[EMAIL_ADDRESS][DOMAIN_NAME]"
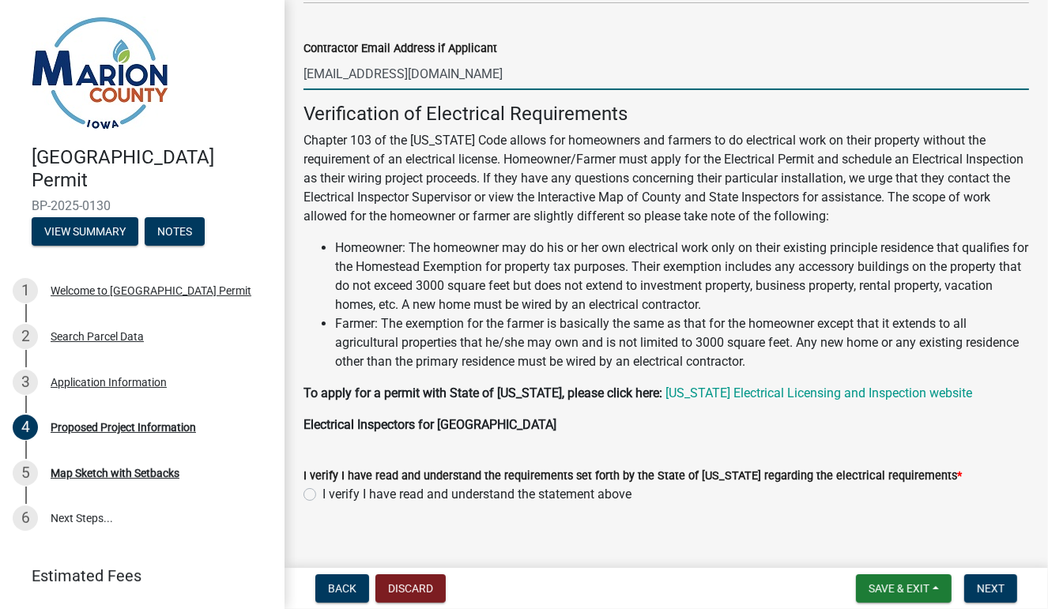
scroll to position [1391, 0]
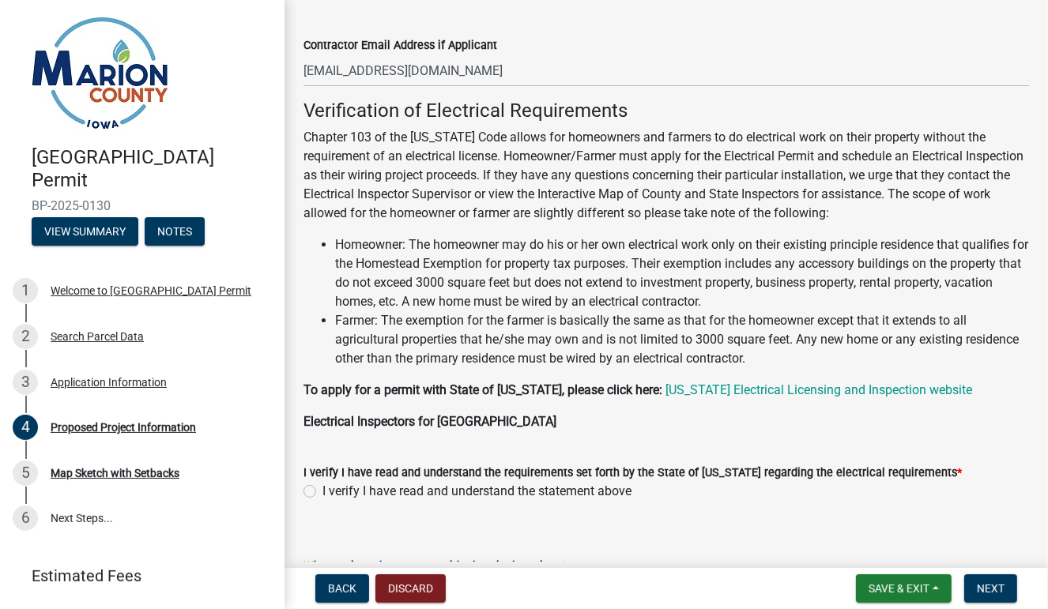
click at [322, 490] on label "I verify I have read and understand the statement above" at bounding box center [476, 491] width 309 height 19
click at [322, 490] on input "I verify I have read and understand the statement above" at bounding box center [327, 487] width 10 height 10
radio input "true"
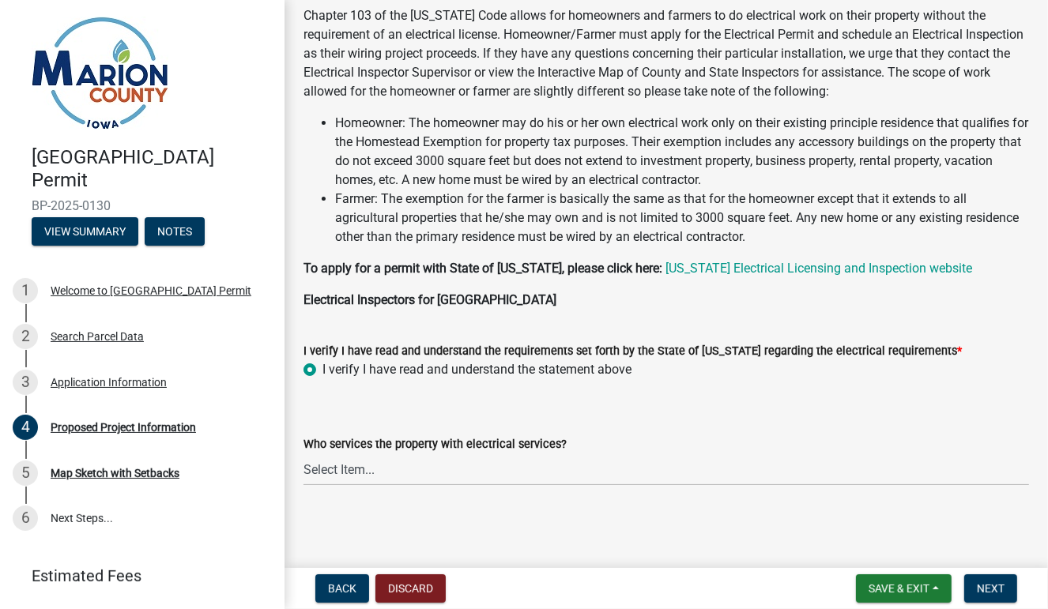
scroll to position [1512, 0]
click at [376, 466] on select "Select Item... Pella REC MidAmerican Energy Other" at bounding box center [666, 470] width 726 height 32
click at [303, 454] on select "Select Item... Pella REC MidAmerican Energy Other" at bounding box center [666, 470] width 726 height 32
select select "c01c0ffe-a9ad-46ba-80d8-07ee8e46f3b2"
click at [990, 583] on span "Next" at bounding box center [991, 588] width 28 height 13
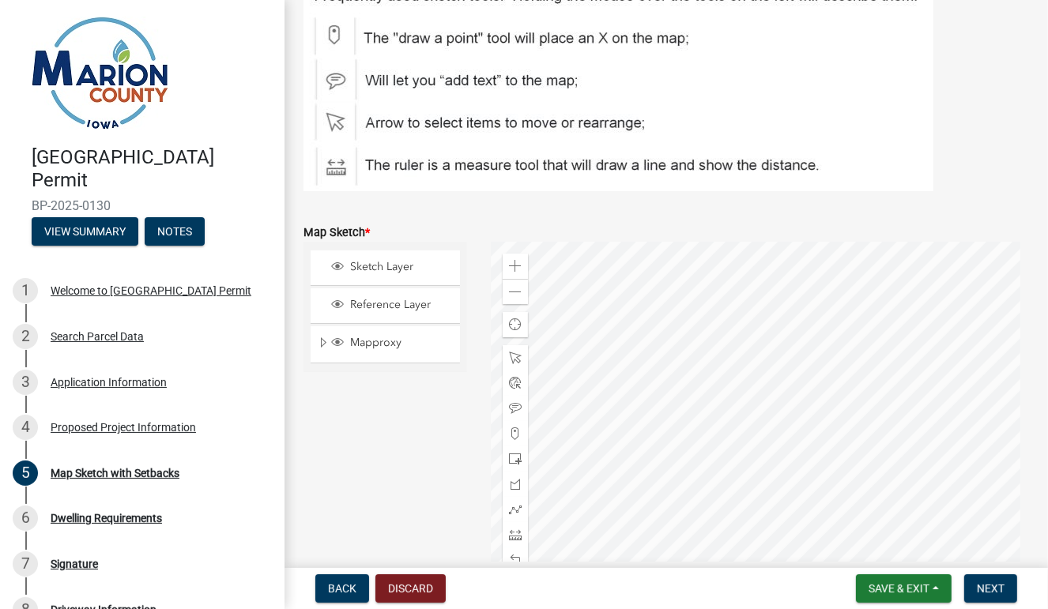
scroll to position [215, 0]
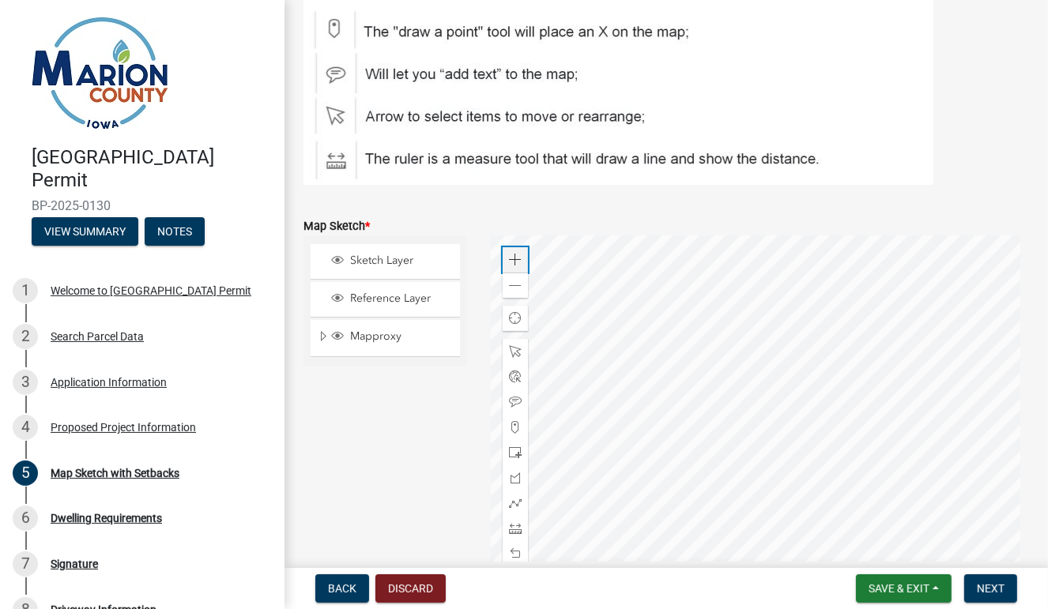
click at [509, 258] on span at bounding box center [515, 260] width 13 height 13
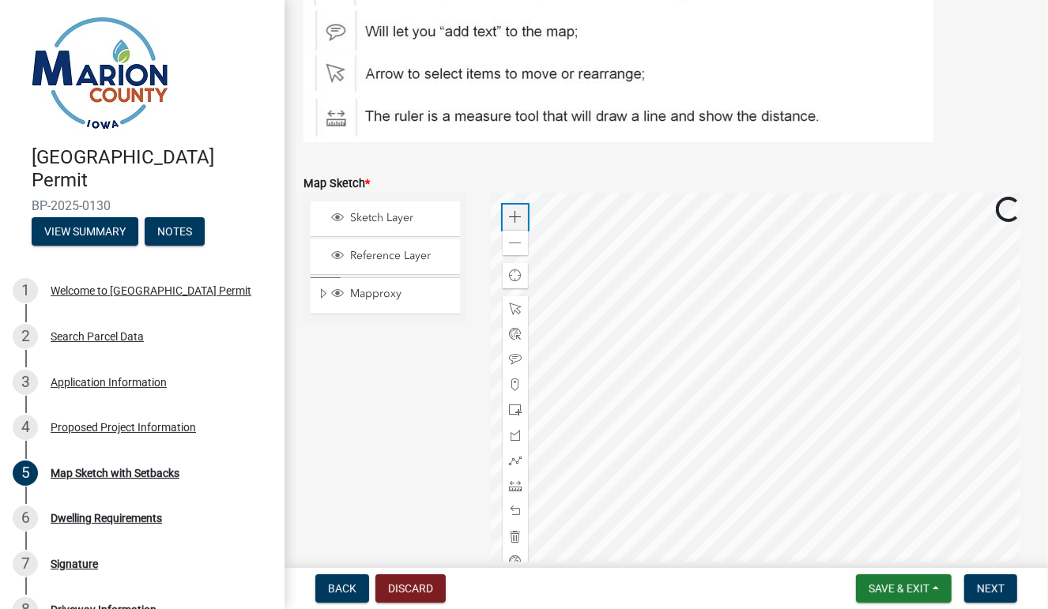
scroll to position [255, 0]
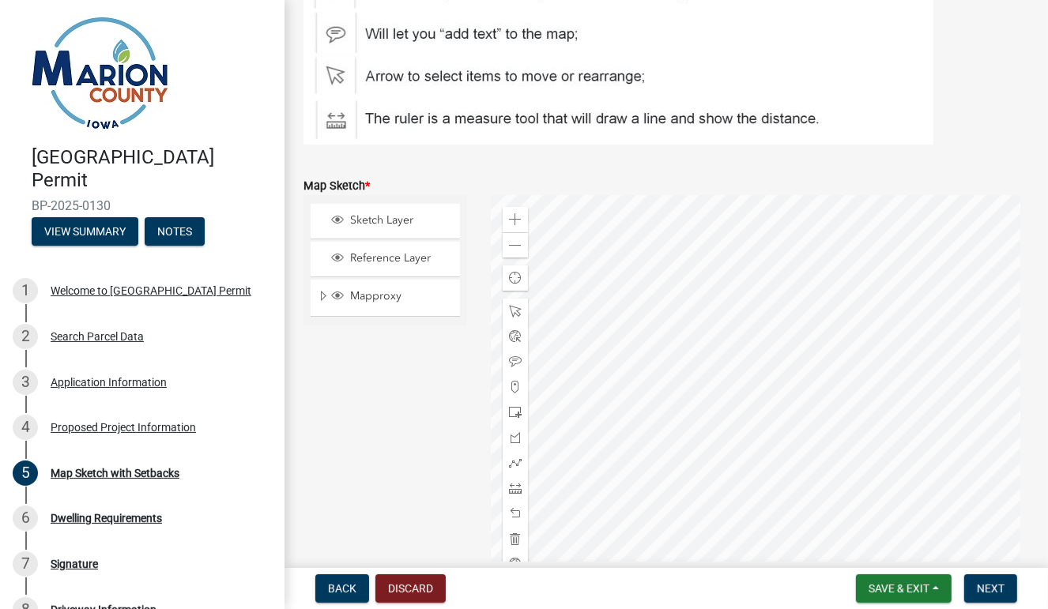
click at [729, 195] on div at bounding box center [760, 392] width 538 height 395
click at [847, 262] on div at bounding box center [760, 392] width 538 height 395
click at [512, 411] on span at bounding box center [515, 412] width 13 height 13
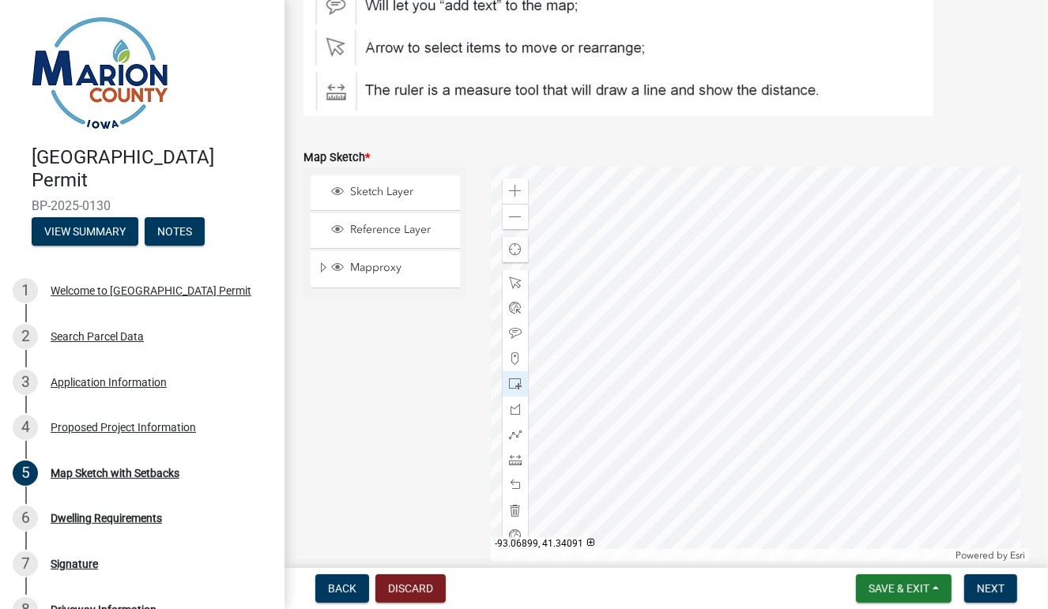
click at [770, 368] on div at bounding box center [760, 364] width 538 height 395
click at [514, 482] on span at bounding box center [515, 485] width 13 height 13
click at [759, 354] on div at bounding box center [760, 364] width 538 height 395
click at [511, 488] on span at bounding box center [515, 485] width 13 height 13
click at [816, 405] on div at bounding box center [760, 364] width 538 height 395
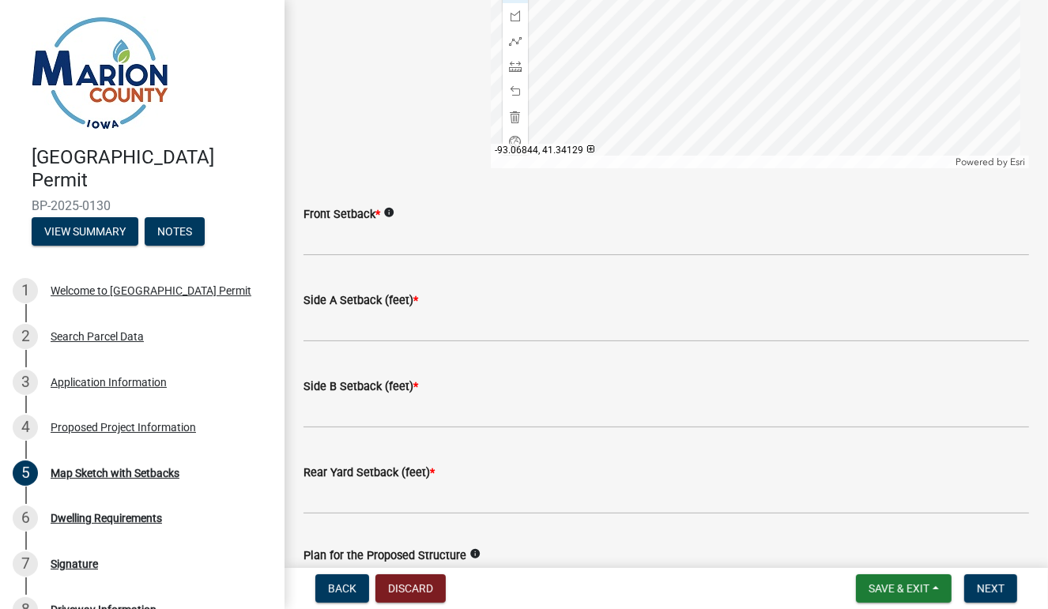
scroll to position [669, 0]
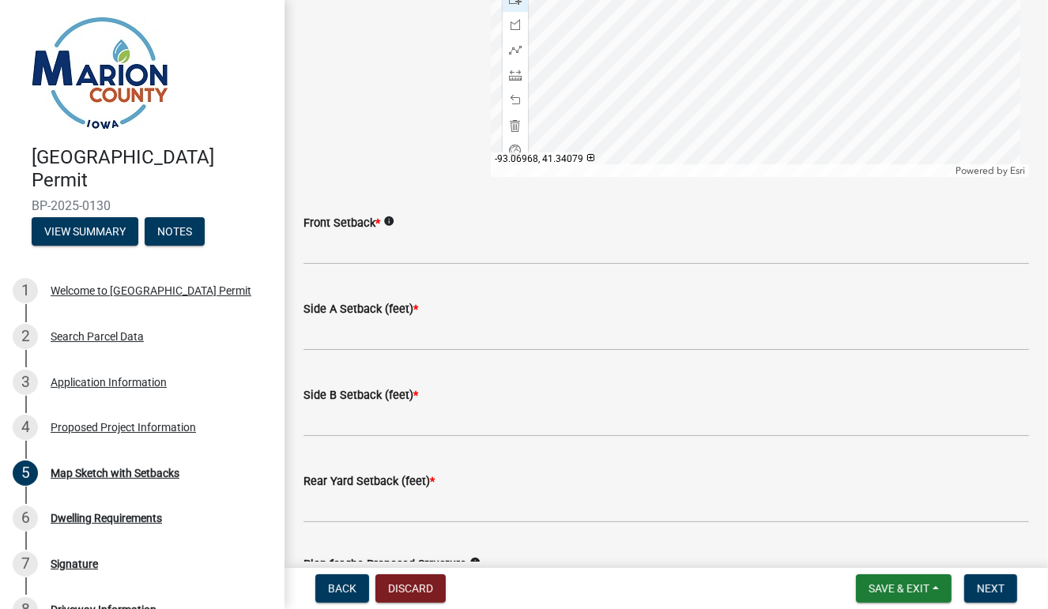
click at [390, 221] on icon "info" at bounding box center [388, 221] width 11 height 11
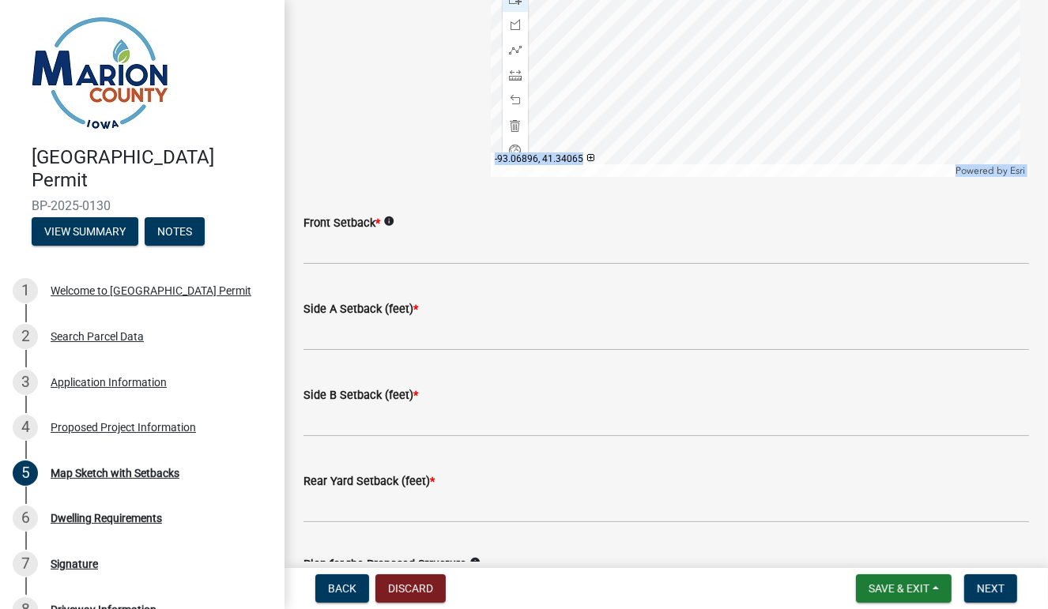
drag, startPoint x: 421, startPoint y: 133, endPoint x: 428, endPoint y: 248, distance: 115.6
click at [428, 248] on wm-data-entity-input-list "If project includes new construction, additions, or other physical structures, …" at bounding box center [666, 58] width 726 height 1188
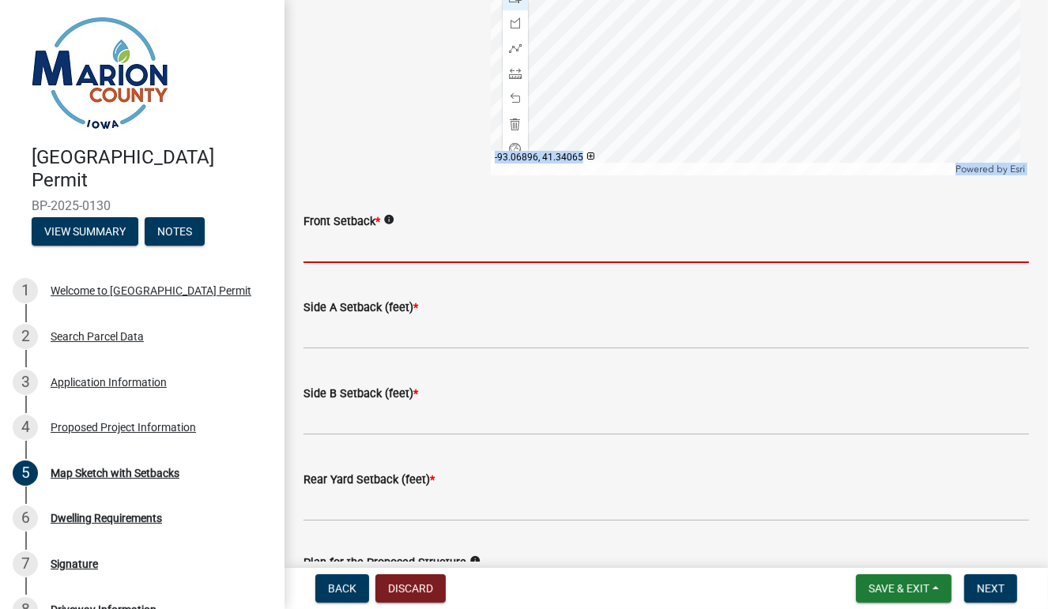
click at [389, 243] on input "Front Setback *" at bounding box center [666, 247] width 726 height 32
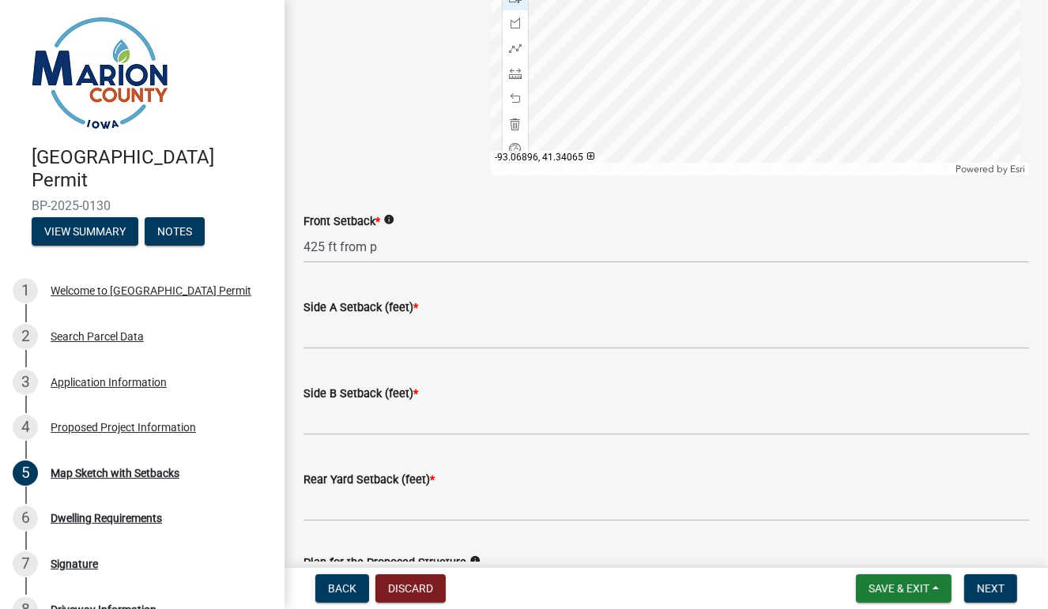
click at [390, 220] on icon "info" at bounding box center [388, 219] width 11 height 11
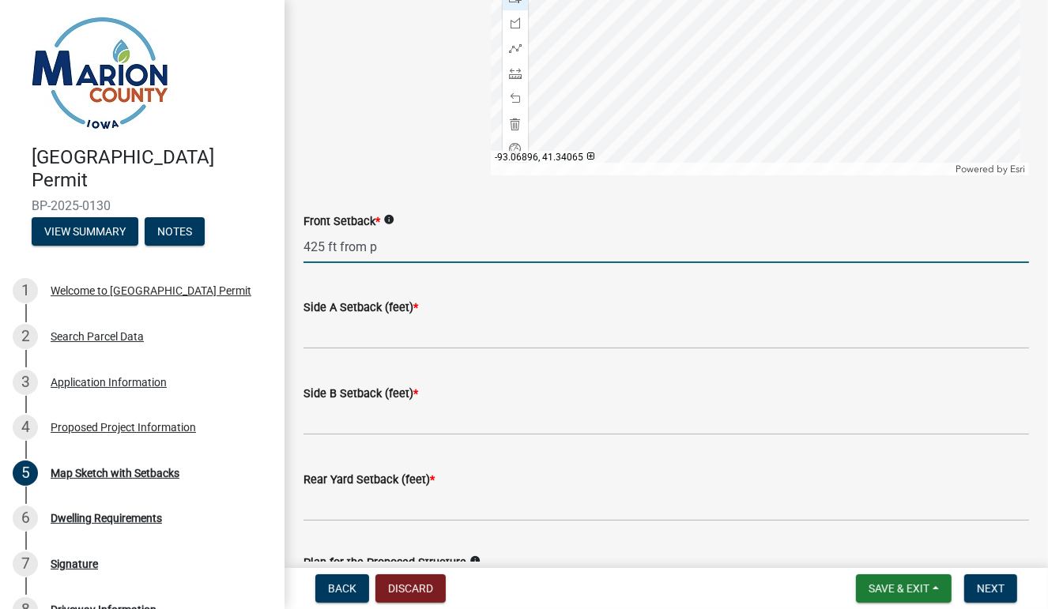
click at [394, 245] on input "425 ft from p" at bounding box center [666, 247] width 726 height 32
type input "425 ft from property line"
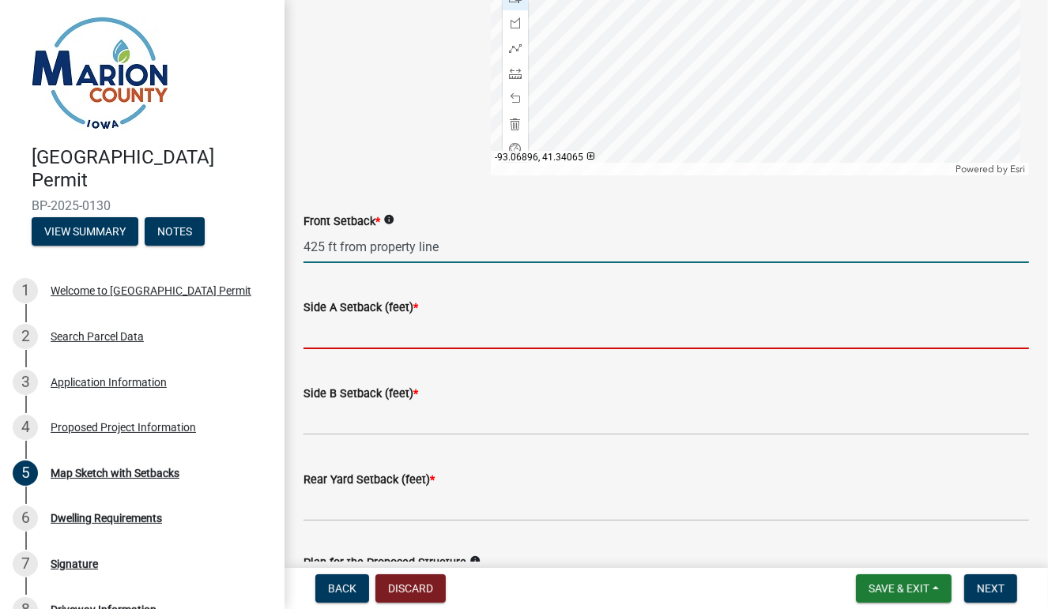
click at [362, 334] on input "Side A Setback (feet) *" at bounding box center [666, 333] width 726 height 32
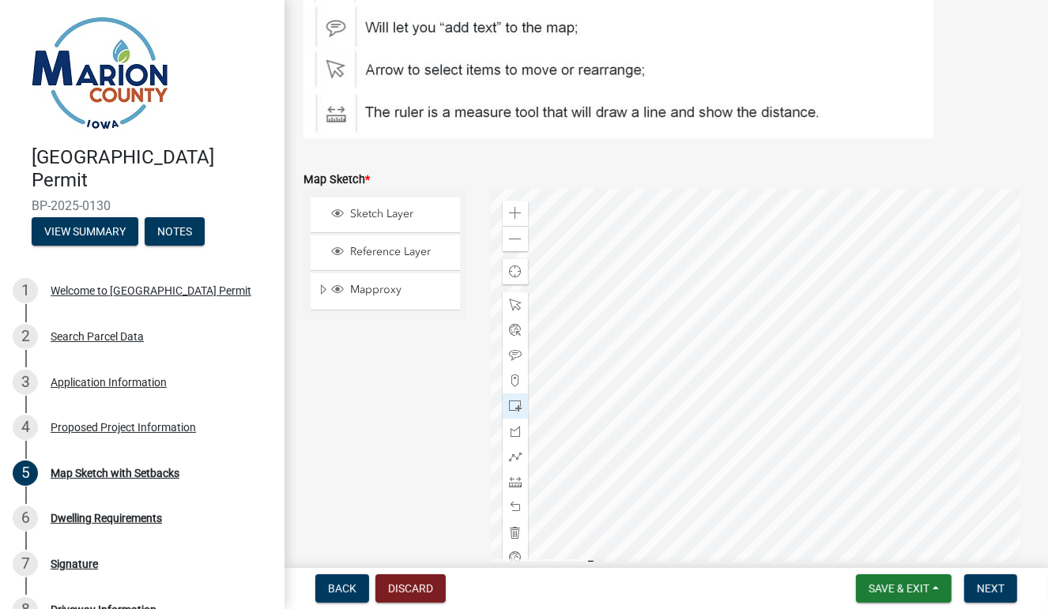
scroll to position [259, 0]
type input "187 ft from east prop line"
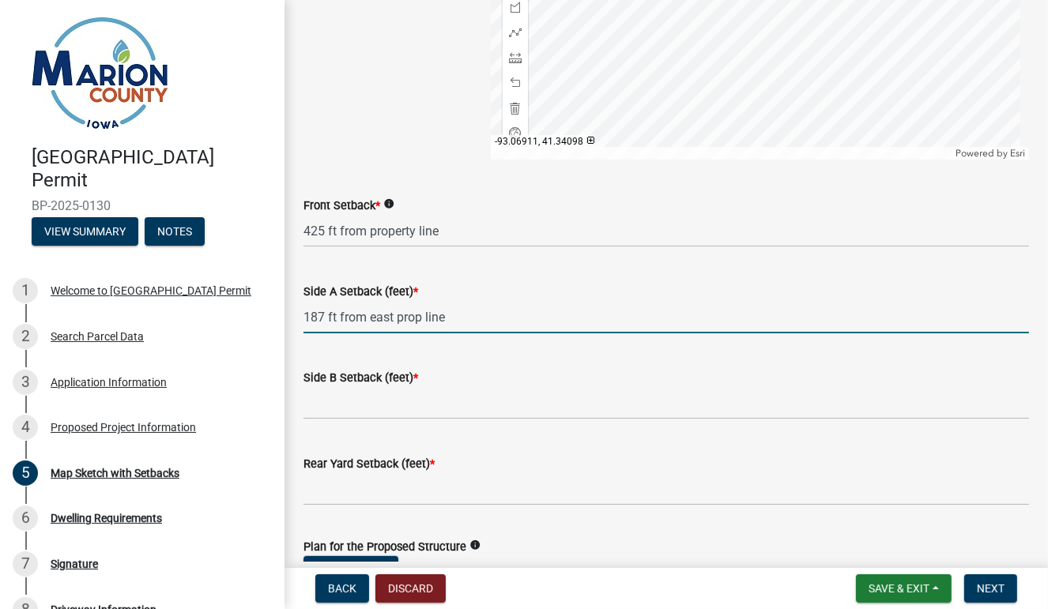
scroll to position [688, 0]
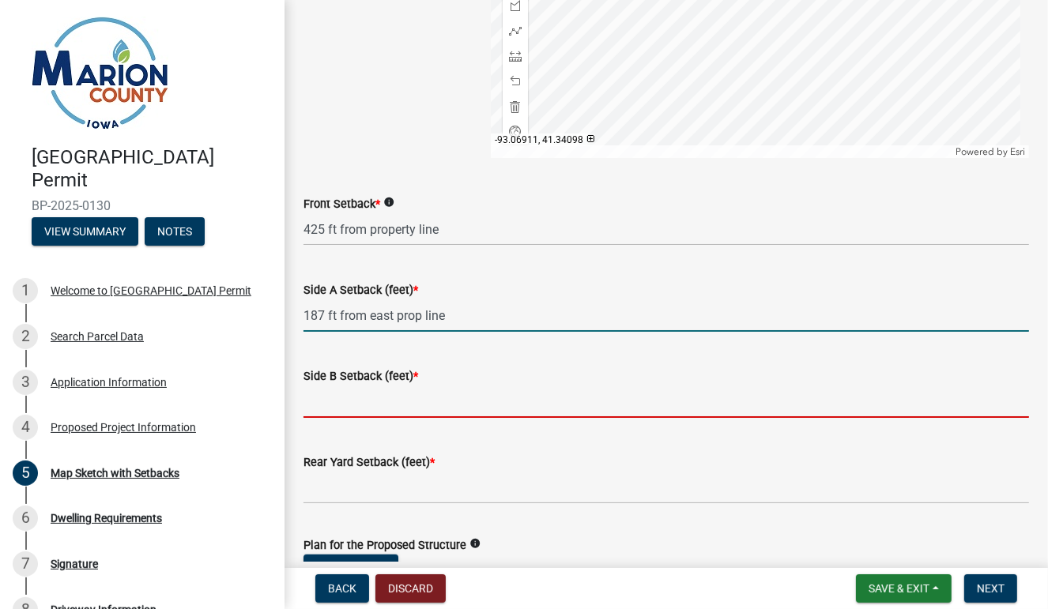
click at [424, 405] on input "Side B Setback (feet) *" at bounding box center [666, 402] width 726 height 32
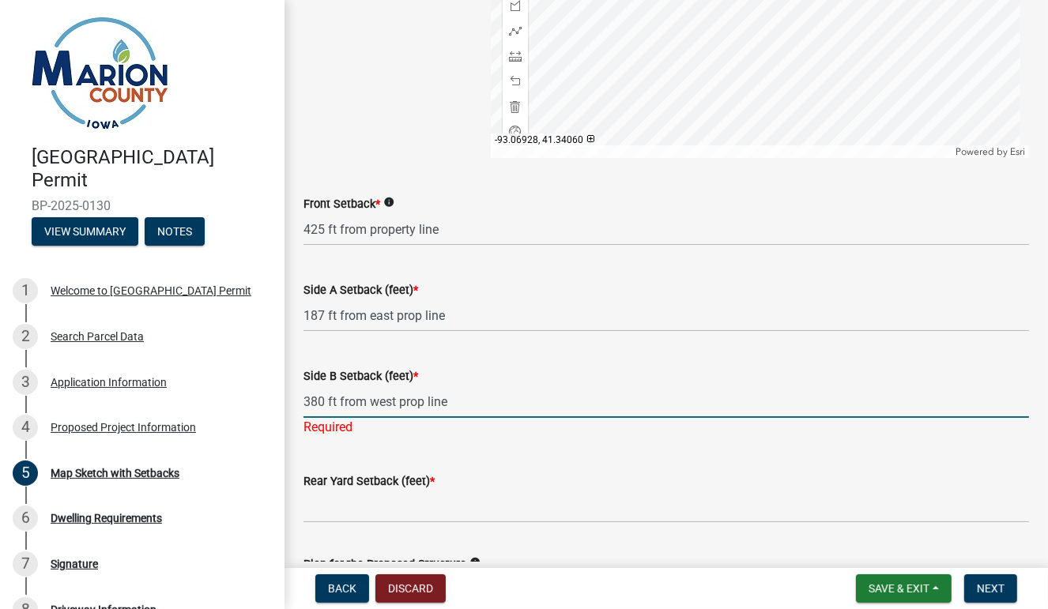
type input "380 ft from west prop line"
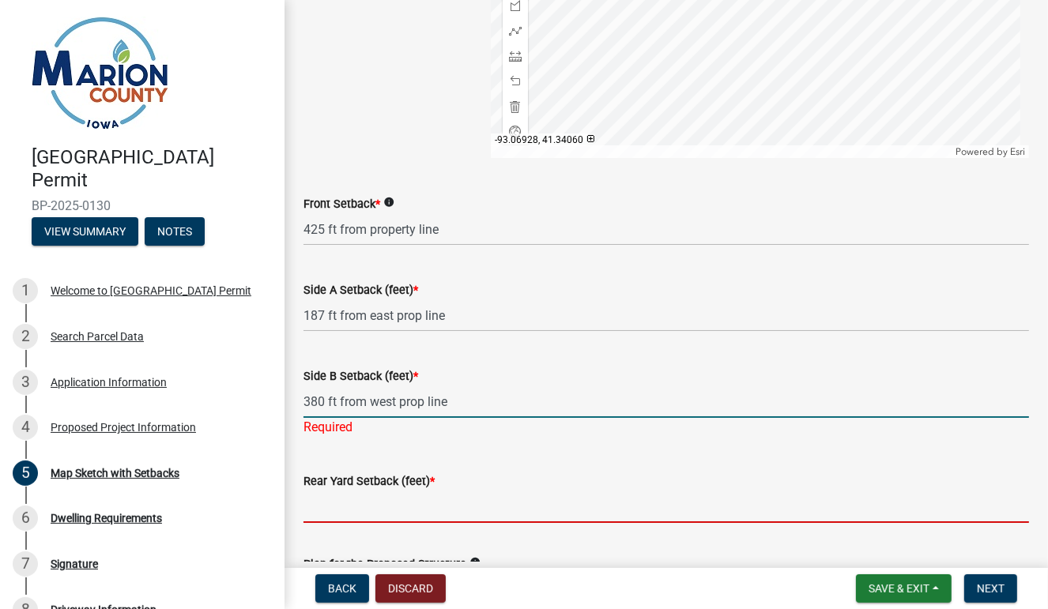
click at [407, 511] on wm-data-entity-input "Rear Yard Setback (feet) *" at bounding box center [666, 493] width 726 height 86
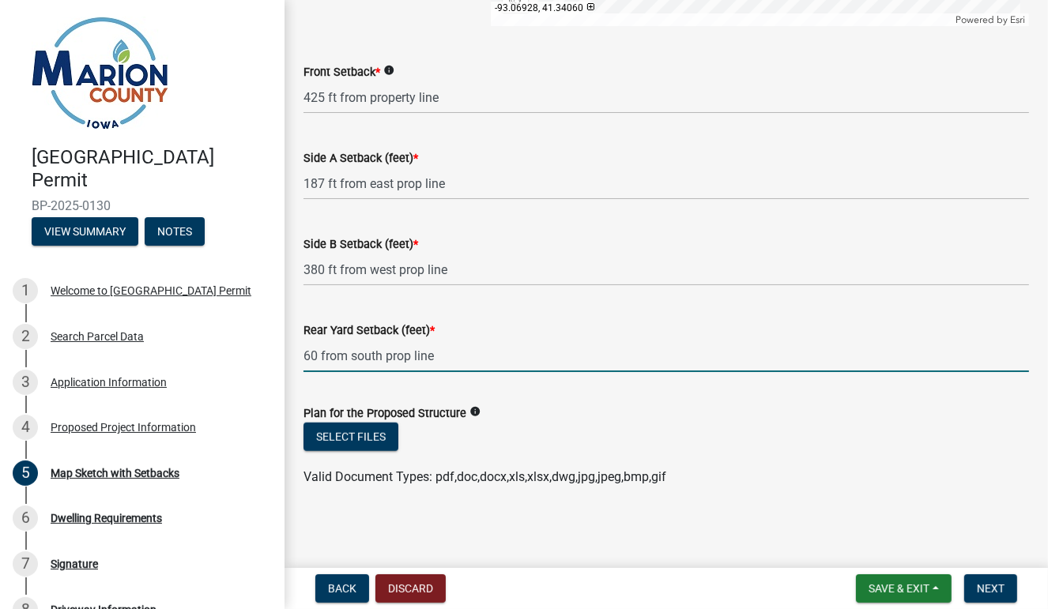
scroll to position [819, 0]
type input "60 from south prop line"
click at [471, 413] on icon "info" at bounding box center [474, 412] width 11 height 11
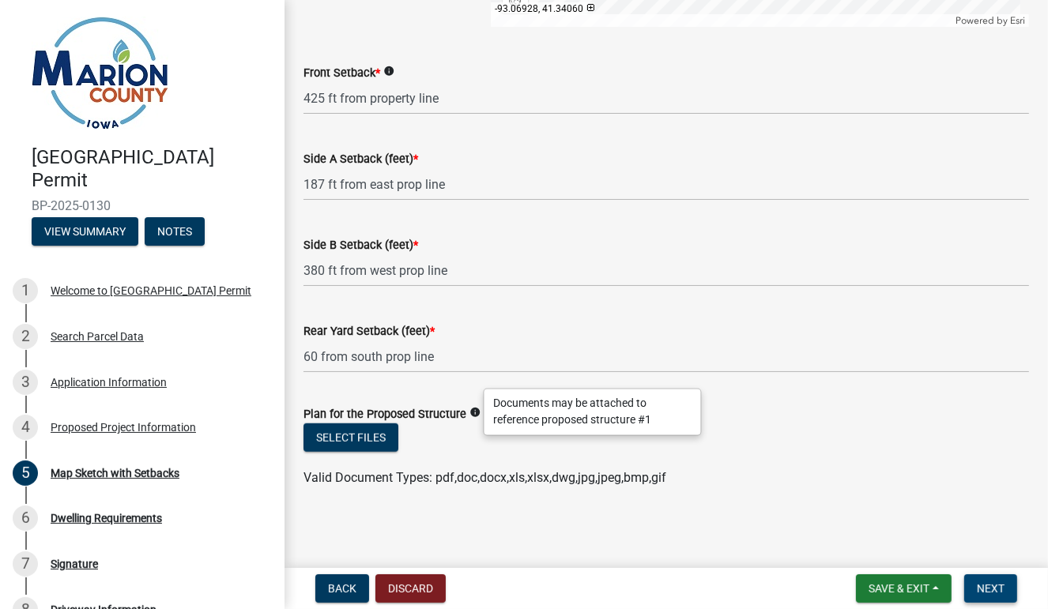
click at [982, 583] on span "Next" at bounding box center [991, 588] width 28 height 13
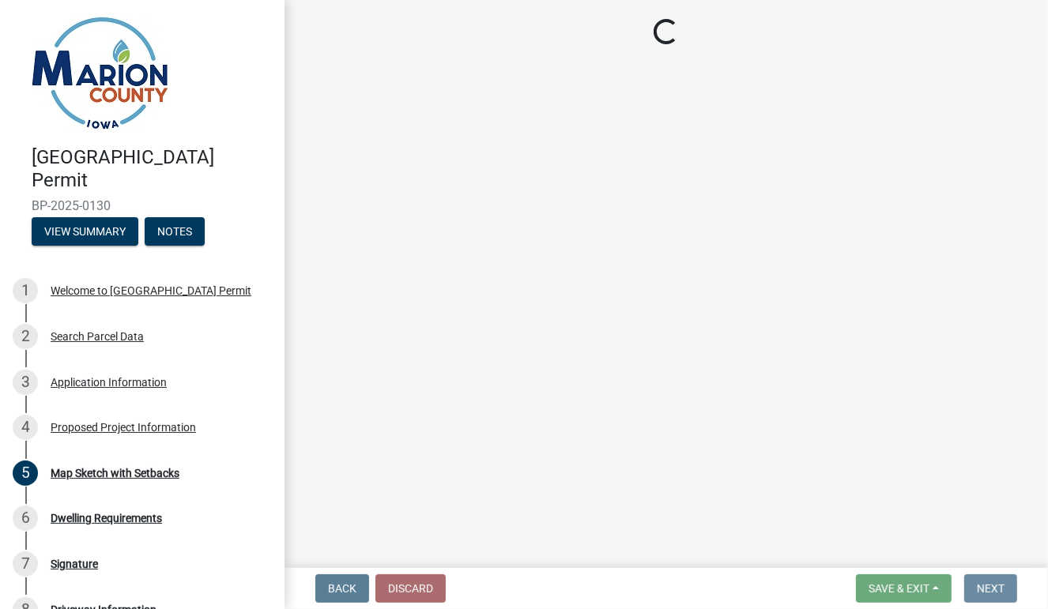
scroll to position [0, 0]
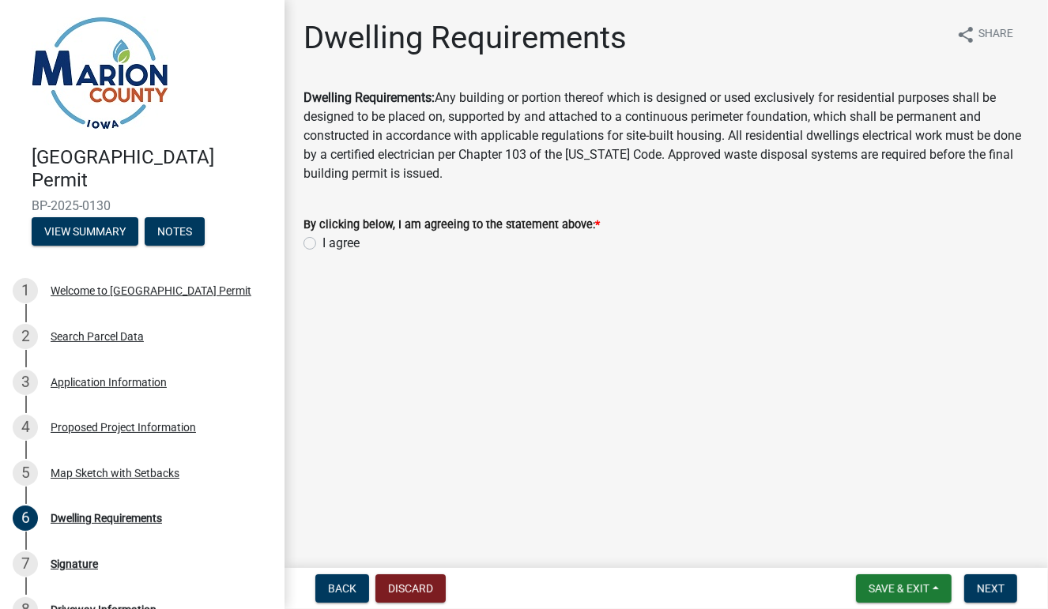
click at [322, 243] on label "I agree" at bounding box center [340, 243] width 37 height 19
click at [322, 243] on input "I agree" at bounding box center [327, 239] width 10 height 10
radio input "true"
click at [993, 594] on span "Next" at bounding box center [991, 588] width 28 height 13
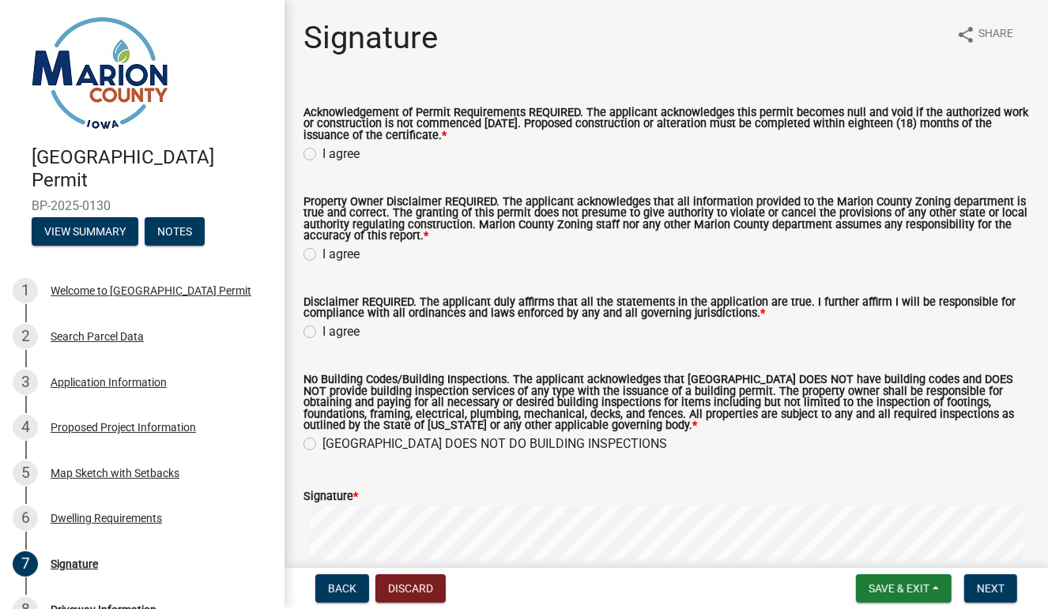
click at [322, 152] on label "I agree" at bounding box center [340, 154] width 37 height 19
click at [322, 152] on input "I agree" at bounding box center [327, 150] width 10 height 10
radio input "true"
click at [322, 256] on label "I agree" at bounding box center [340, 254] width 37 height 19
click at [322, 255] on input "I agree" at bounding box center [327, 250] width 10 height 10
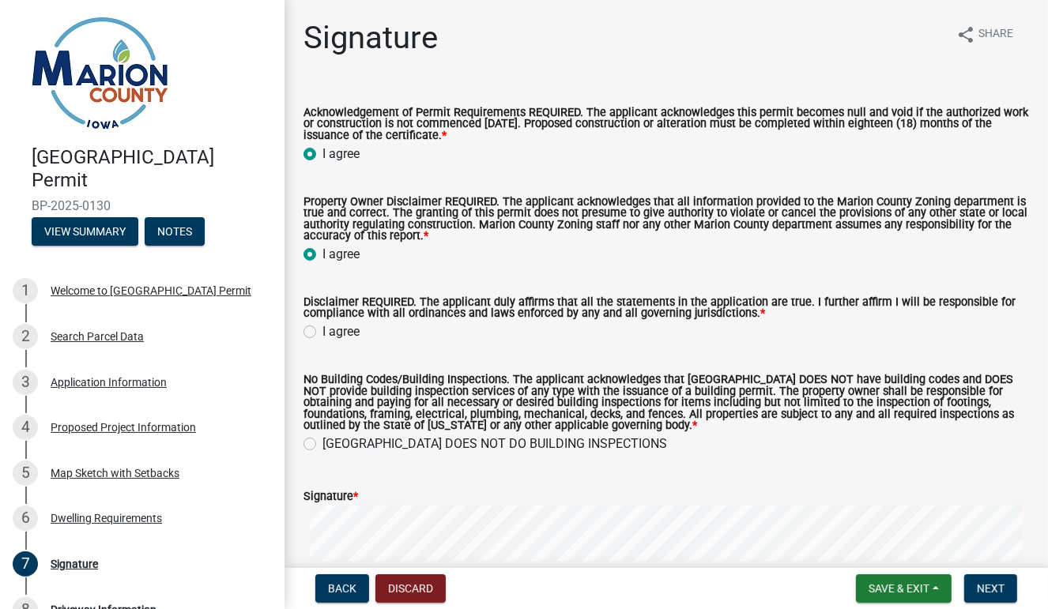
radio input "true"
click at [322, 333] on label "I agree" at bounding box center [340, 331] width 37 height 19
click at [322, 333] on input "I agree" at bounding box center [327, 327] width 10 height 10
radio input "true"
click at [322, 447] on label "[GEOGRAPHIC_DATA] DOES NOT DO BUILDING INSPECTIONS" at bounding box center [494, 444] width 345 height 19
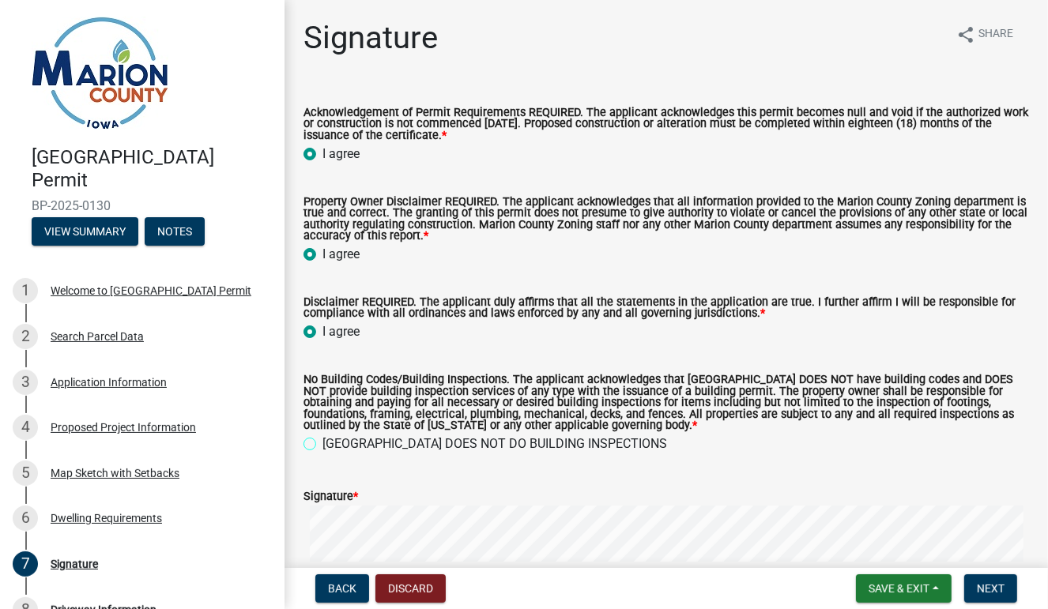
click at [322, 445] on input "[GEOGRAPHIC_DATA] DOES NOT DO BUILDING INSPECTIONS" at bounding box center [327, 440] width 10 height 10
radio input "true"
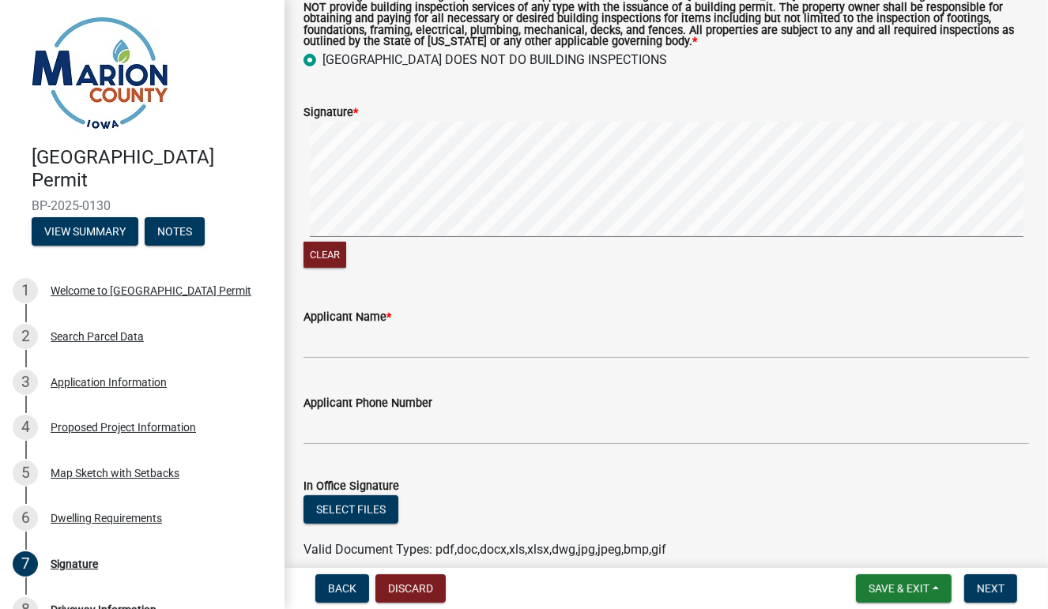
scroll to position [379, 0]
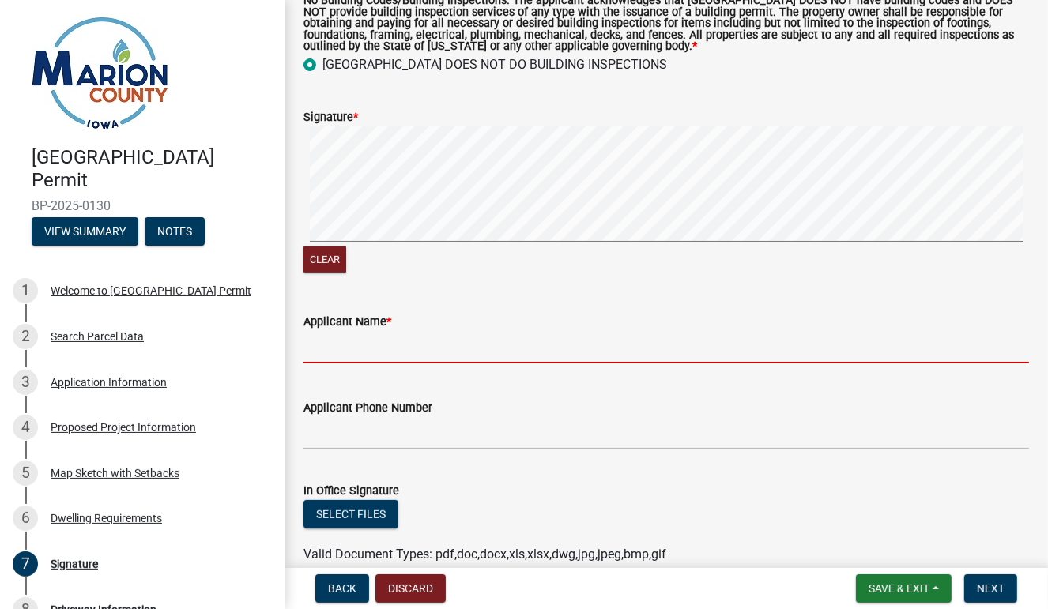
click at [404, 345] on input "Applicant Name *" at bounding box center [666, 347] width 726 height 32
type input "d"
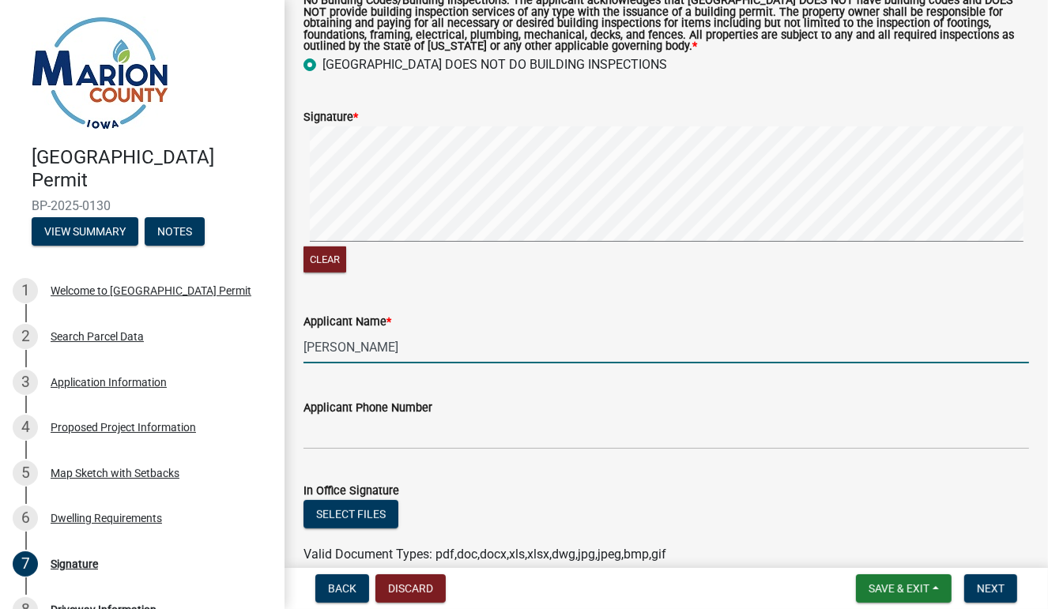
type input "[PERSON_NAME]"
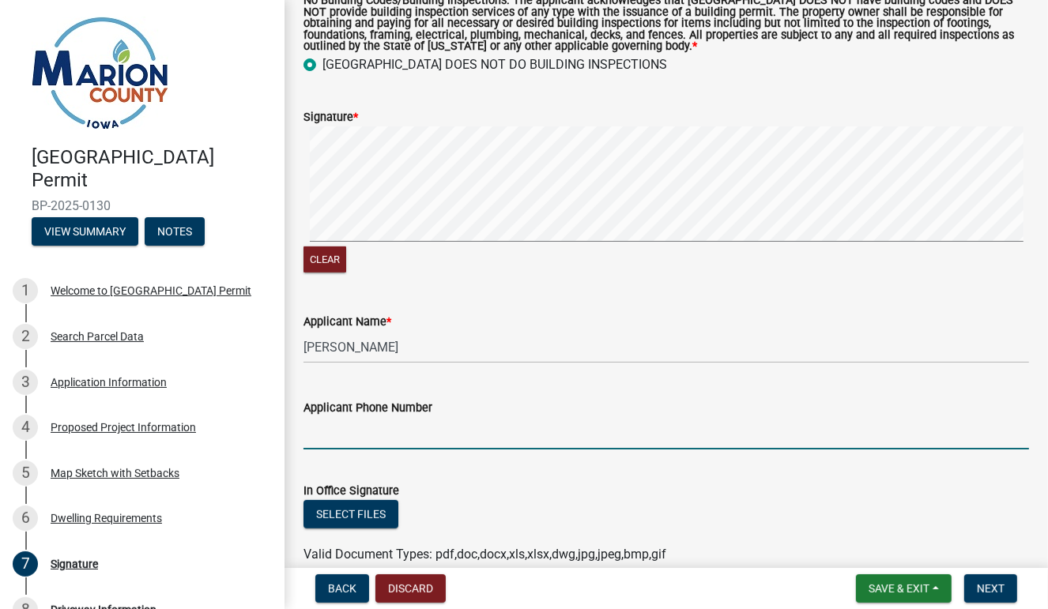
click at [397, 425] on input "Applicant Phone Number" at bounding box center [666, 433] width 726 height 32
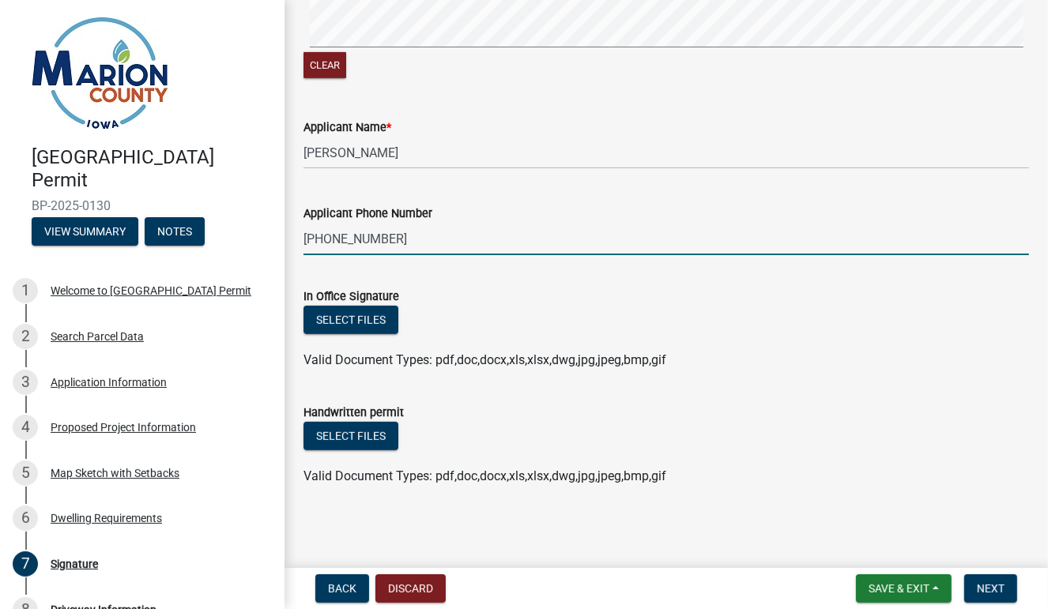
scroll to position [575, 0]
type input "[PHONE_NUMBER]"
click at [999, 587] on span "Next" at bounding box center [991, 588] width 28 height 13
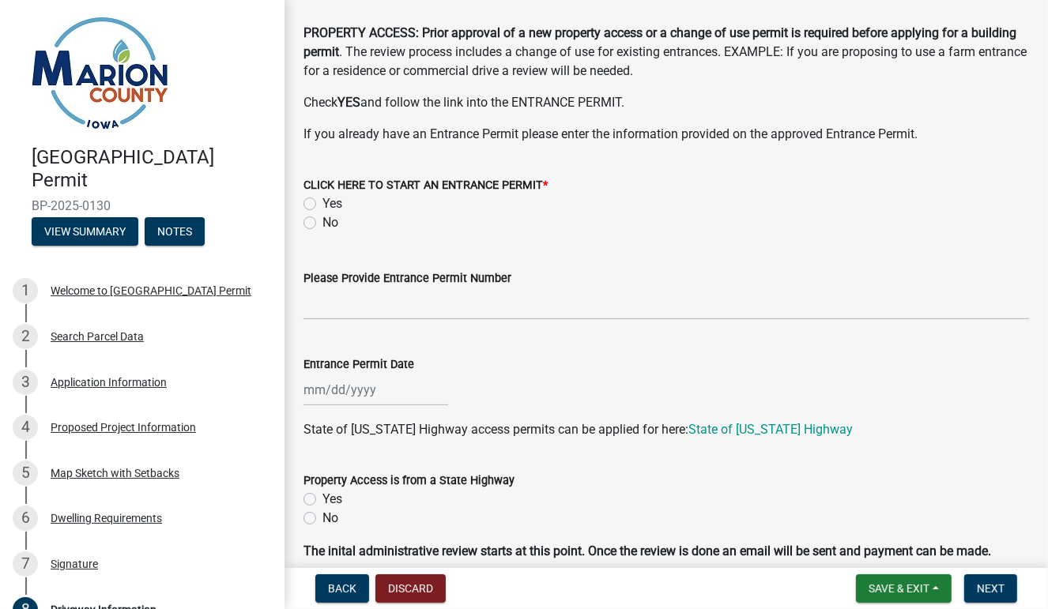
scroll to position [0, 0]
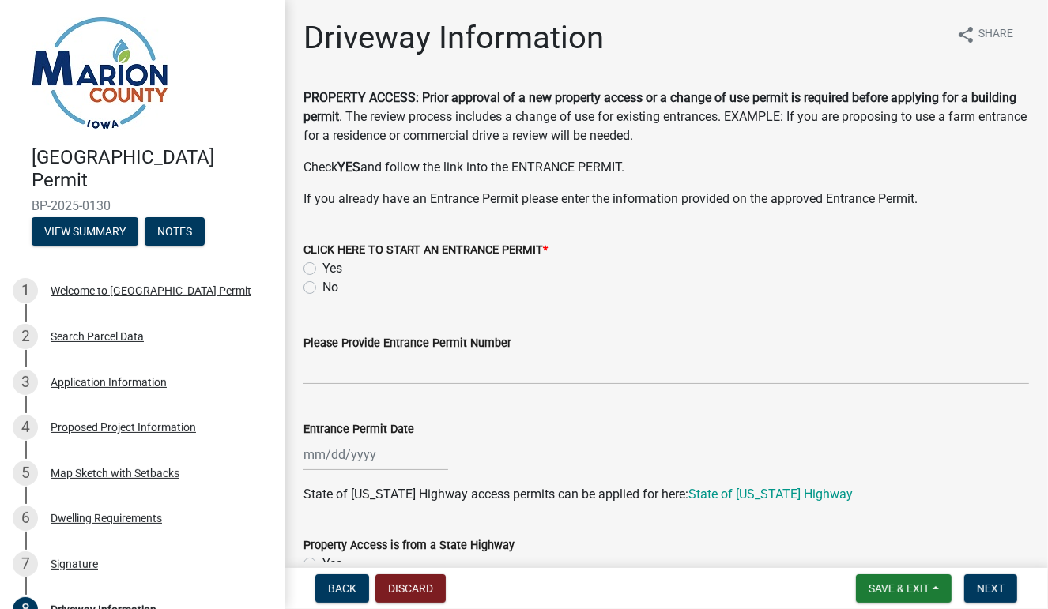
click at [322, 285] on label "No" at bounding box center [330, 287] width 16 height 19
click at [322, 285] on input "No" at bounding box center [327, 283] width 10 height 10
radio input "true"
click at [358, 375] on input "Please Provide Entrance Permit Number" at bounding box center [666, 368] width 726 height 32
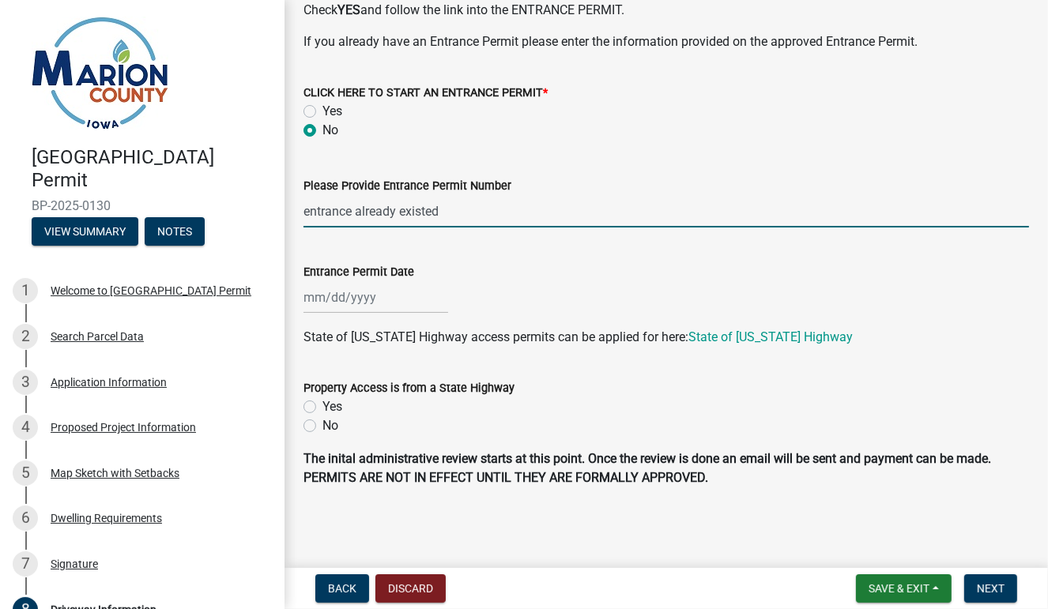
scroll to position [156, 0]
type input "entrance already existed"
click at [322, 428] on label "No" at bounding box center [330, 426] width 16 height 19
click at [322, 428] on input "No" at bounding box center [327, 422] width 10 height 10
radio input "true"
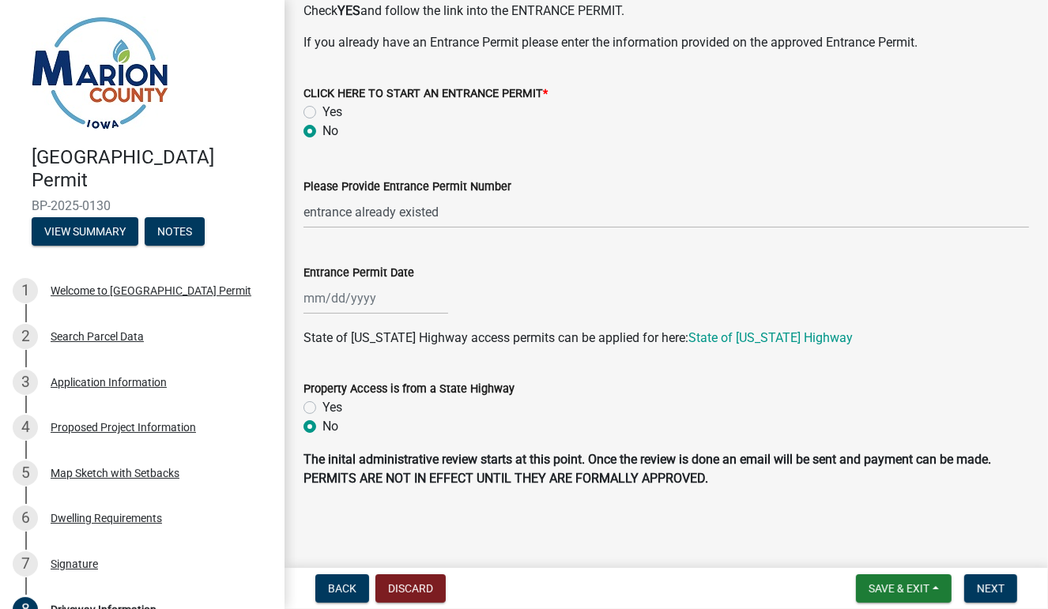
scroll to position [157, 0]
click at [993, 590] on span "Next" at bounding box center [991, 588] width 28 height 13
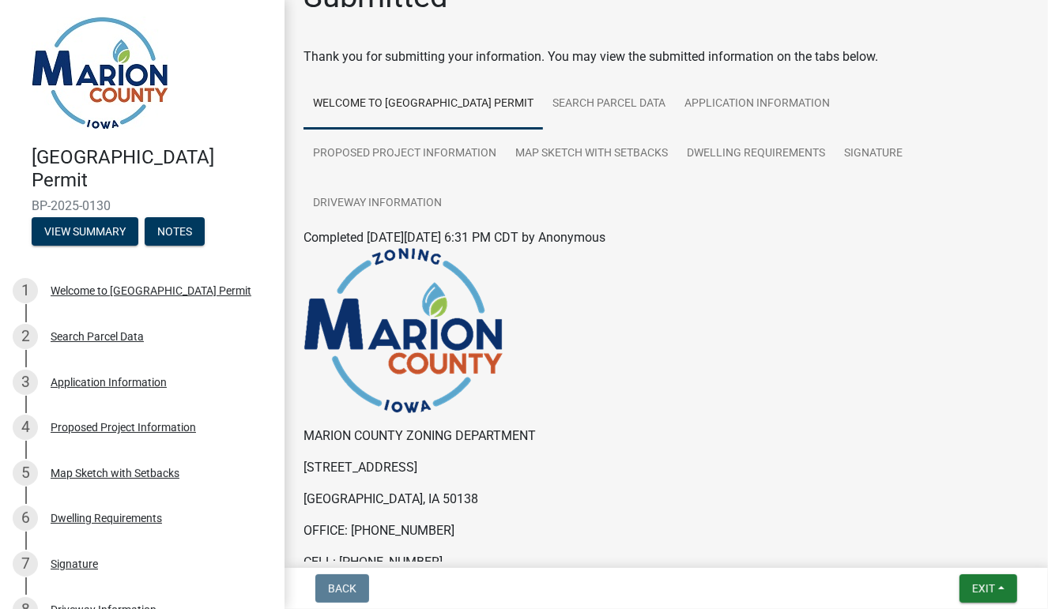
scroll to position [0, 0]
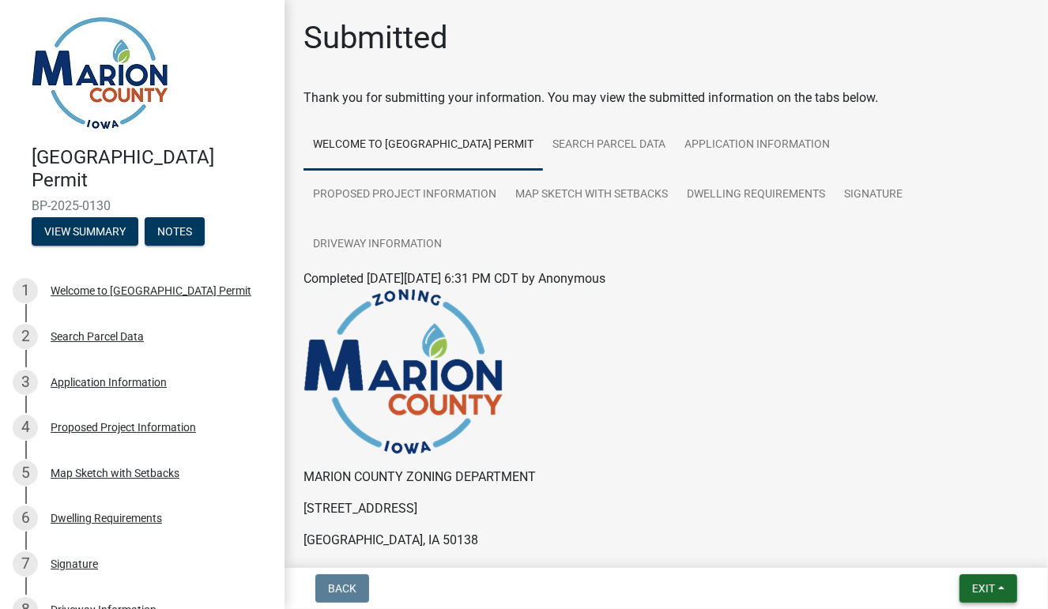
click at [977, 591] on span "Exit" at bounding box center [983, 588] width 23 height 13
click at [934, 552] on button "Save & Exit" at bounding box center [954, 548] width 126 height 38
